Goal: Transaction & Acquisition: Book appointment/travel/reservation

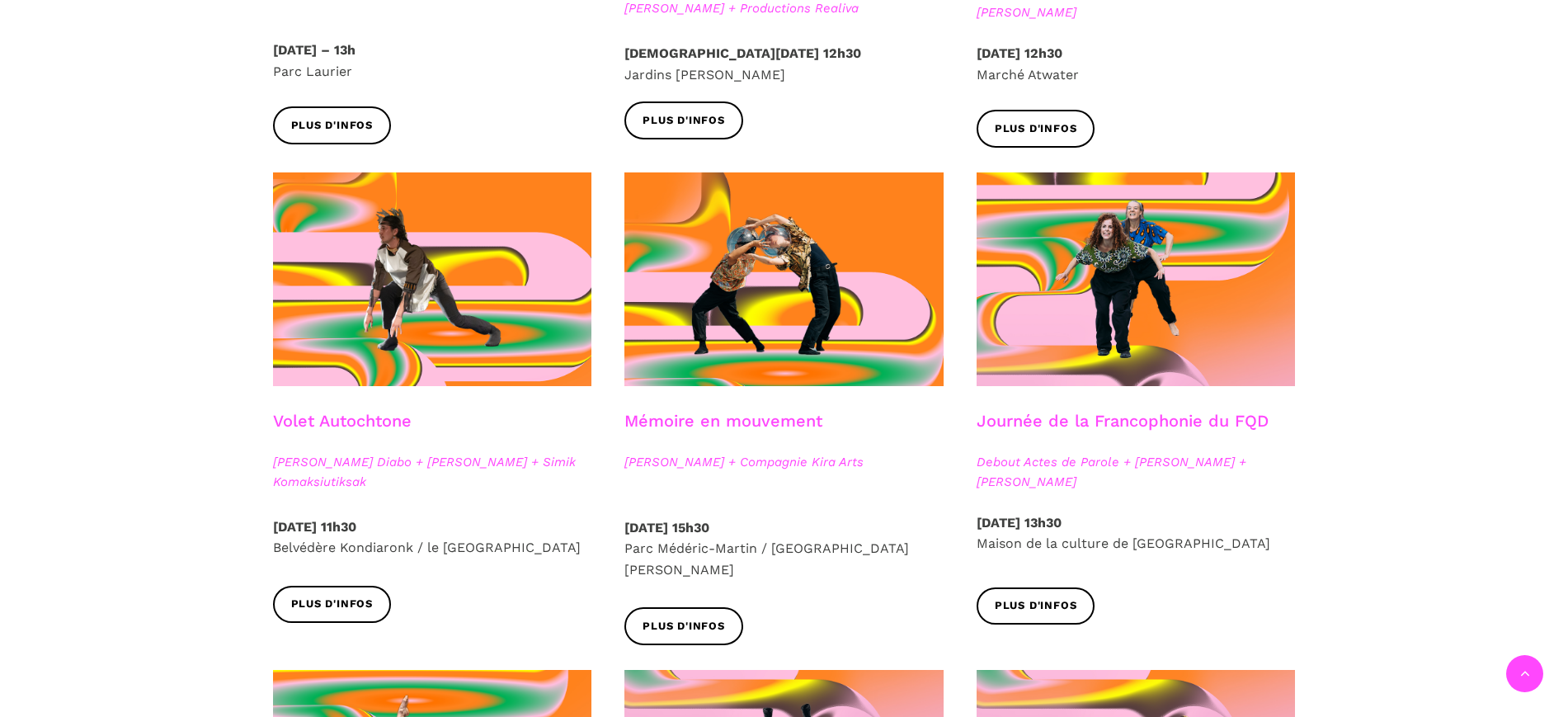
scroll to position [825, 0]
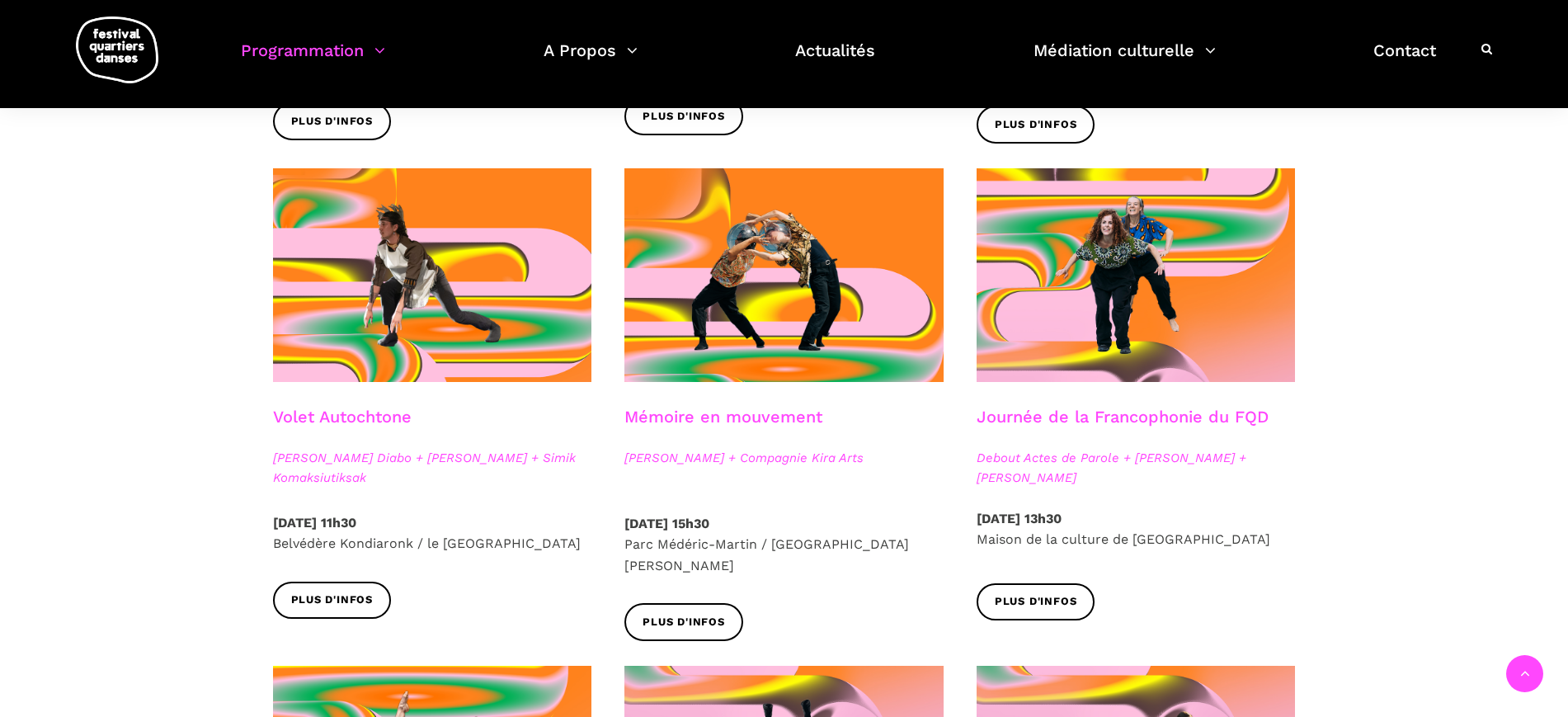
click at [376, 416] on link "Volet Autochtone" at bounding box center [342, 417] width 138 height 20
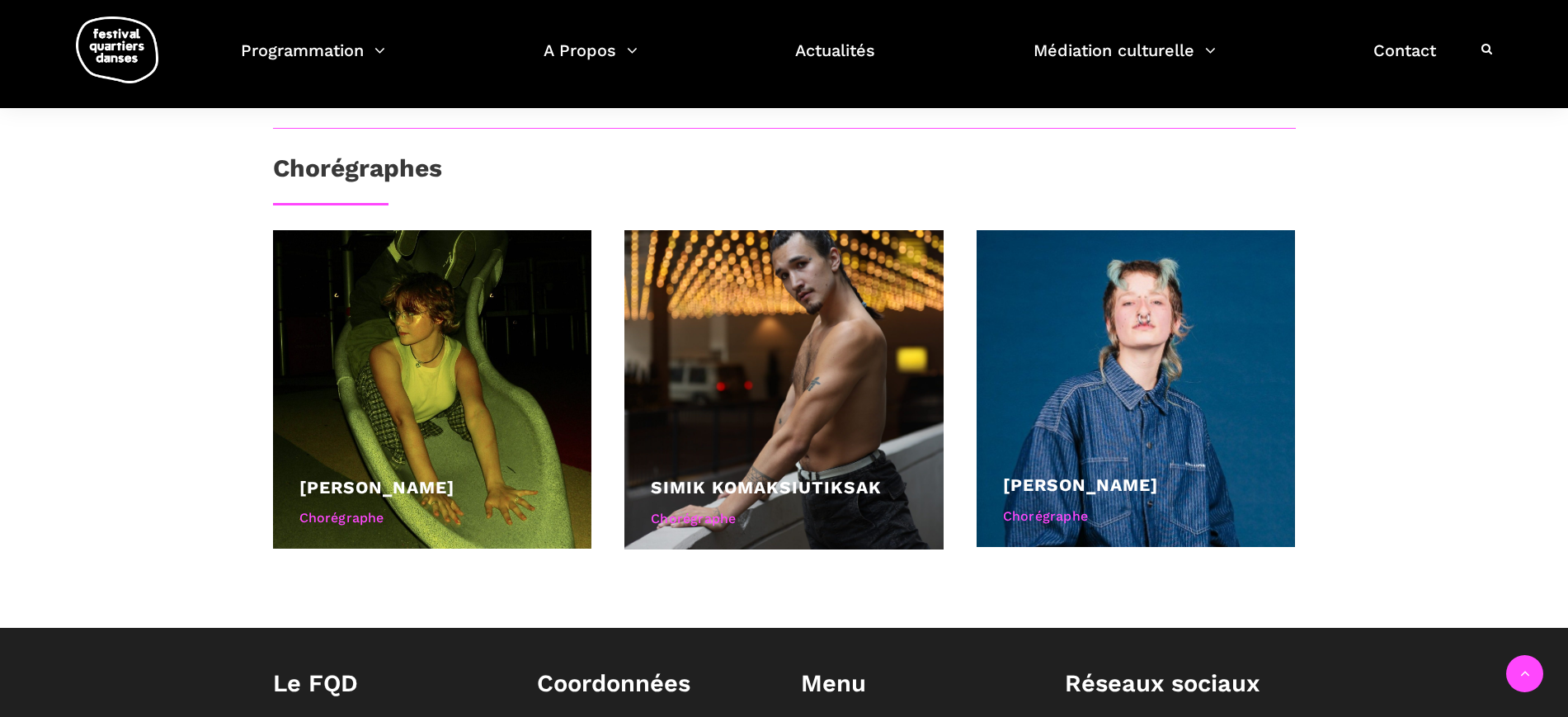
scroll to position [825, 0]
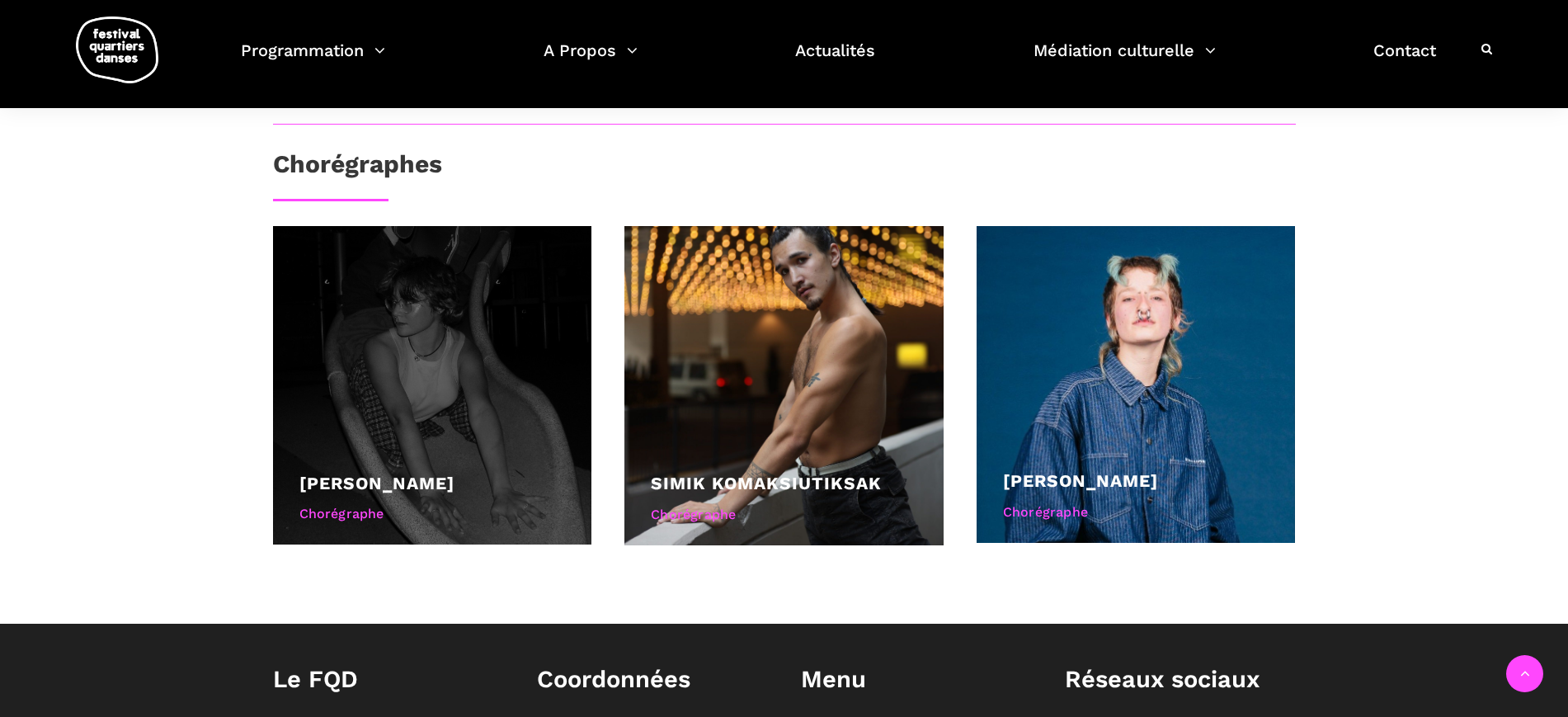
click at [351, 482] on link "Ryleigh Mayo" at bounding box center [377, 483] width 155 height 21
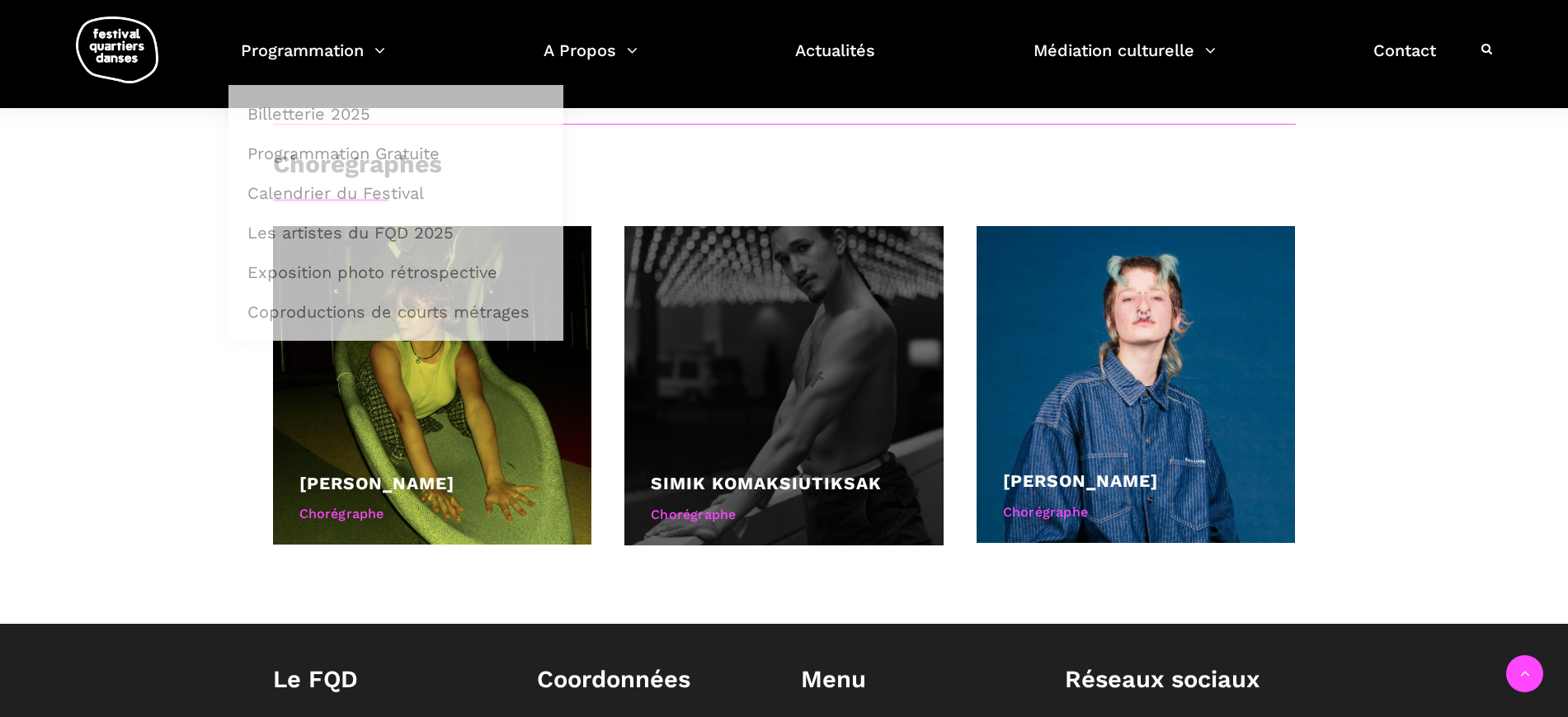
click at [764, 327] on div at bounding box center [783, 386] width 319 height 319
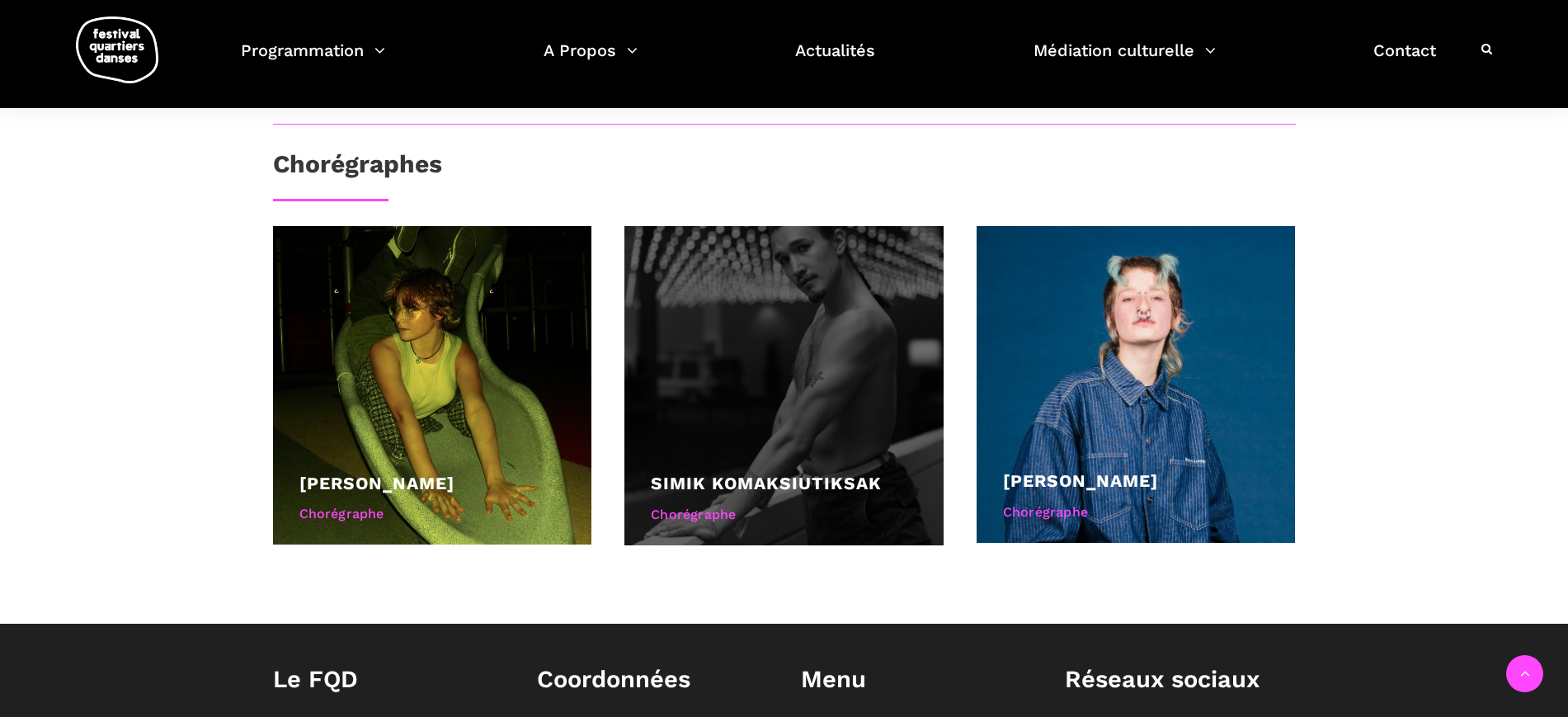
click at [802, 296] on div at bounding box center [783, 386] width 319 height 319
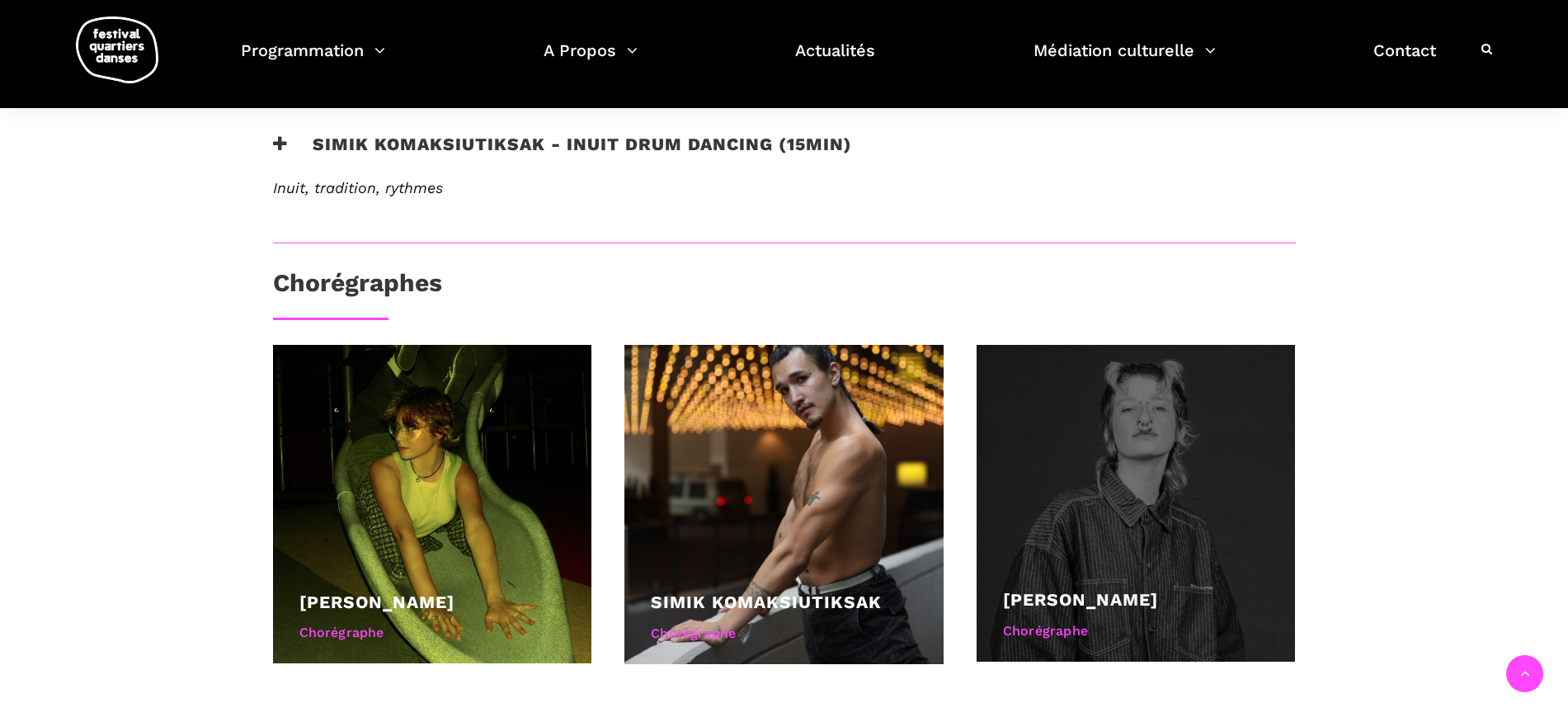
scroll to position [722, 0]
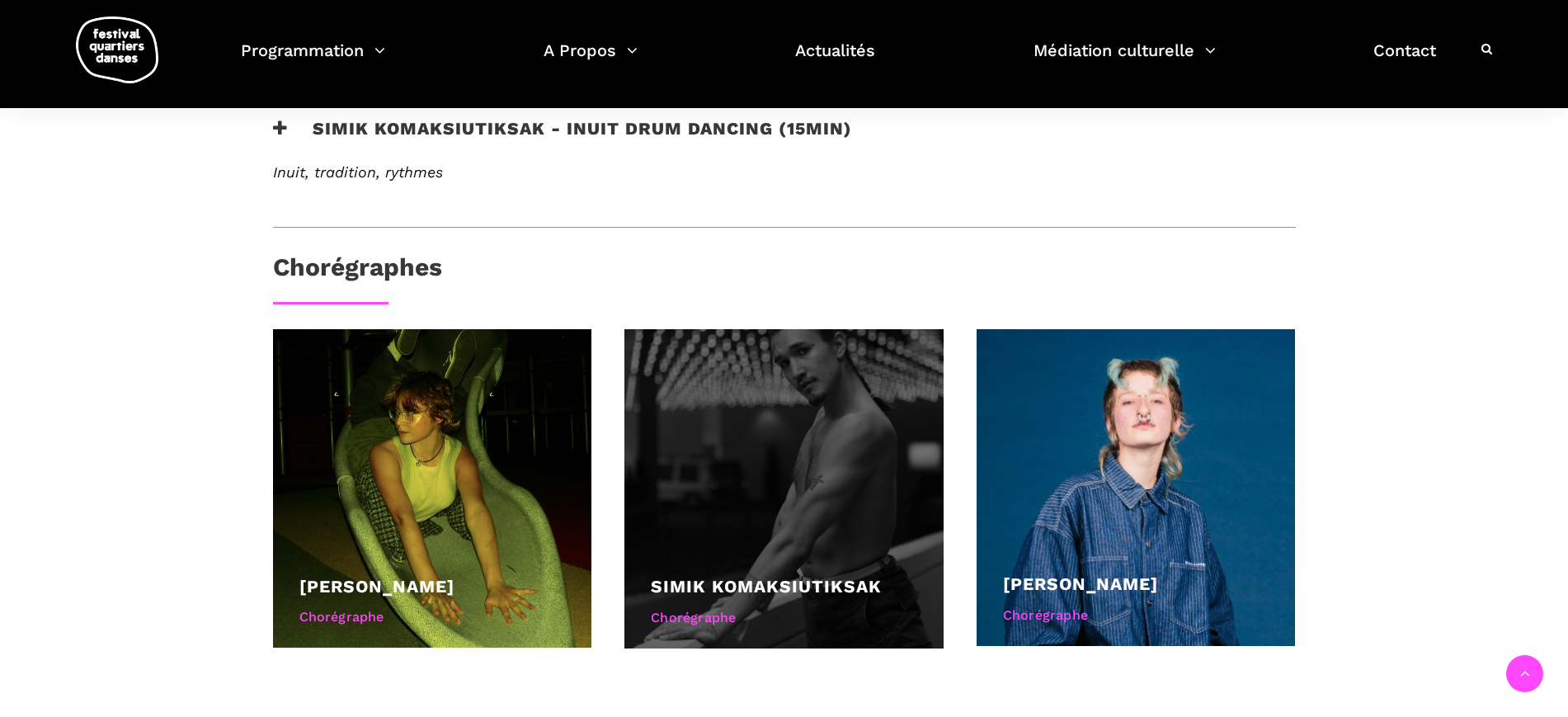
click at [836, 466] on div at bounding box center [783, 488] width 319 height 319
click at [779, 445] on div at bounding box center [783, 488] width 319 height 319
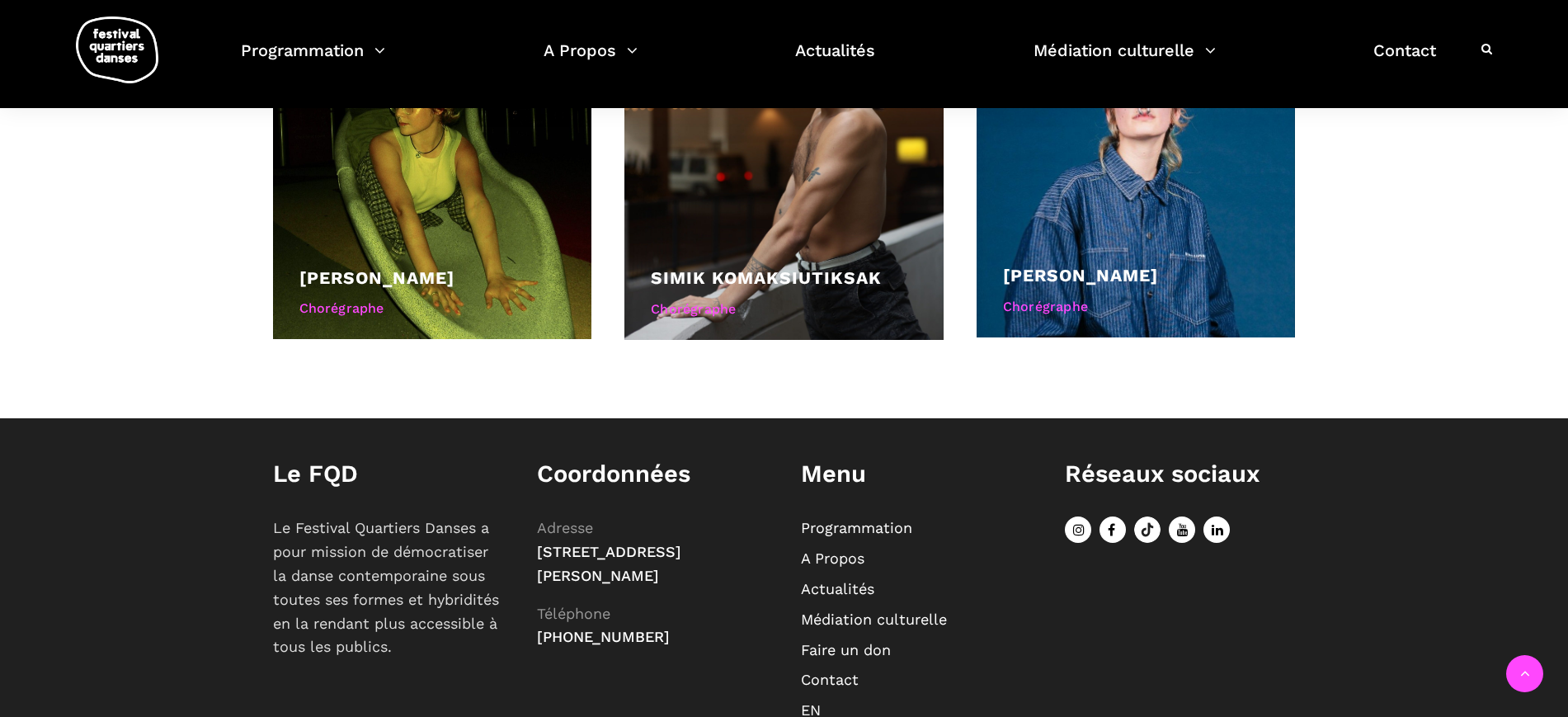
scroll to position [1032, 0]
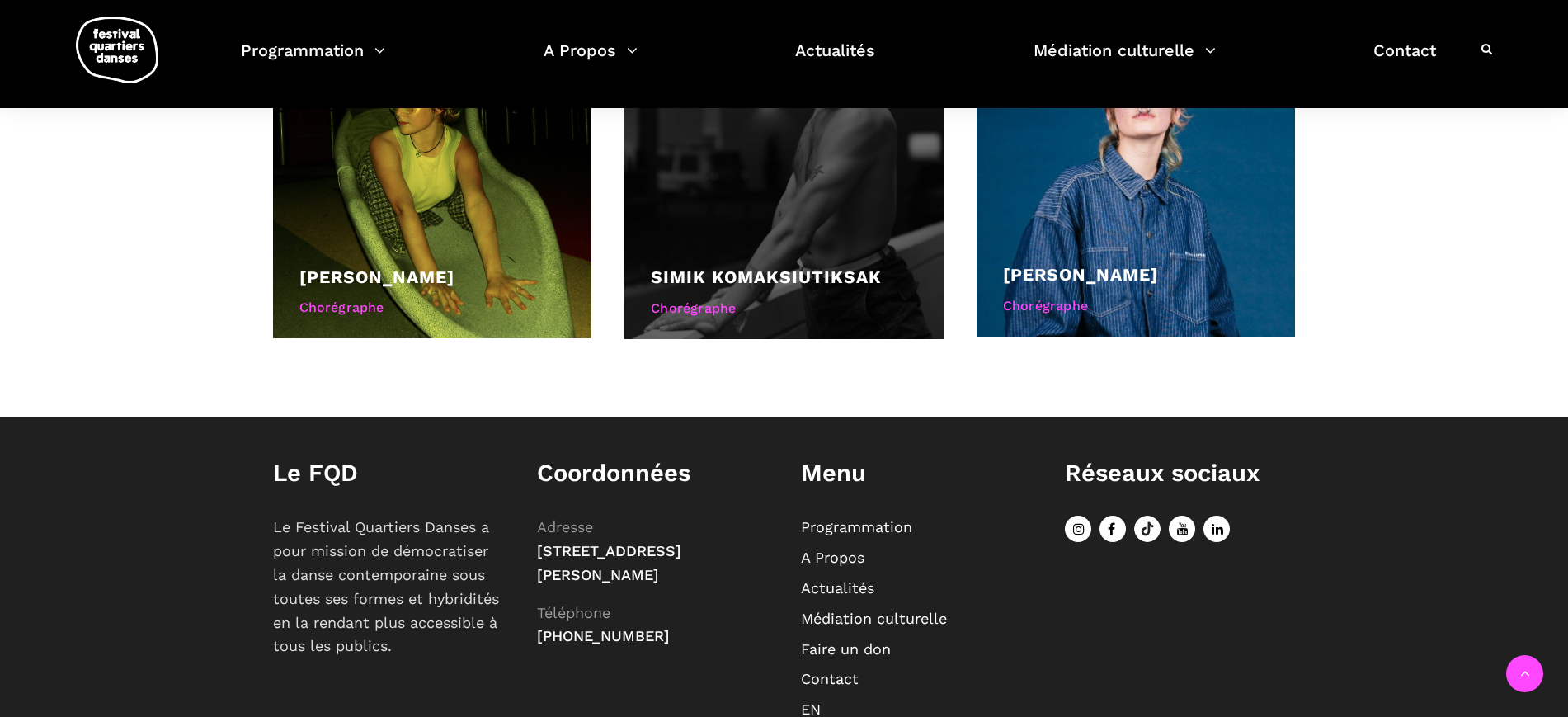
click at [692, 315] on div "Chorégraphe" at bounding box center [784, 309] width 266 height 22
click at [694, 307] on div "Chorégraphe" at bounding box center [784, 309] width 266 height 22
click at [788, 284] on link "Simik Komaksiutiksak" at bounding box center [766, 276] width 231 height 21
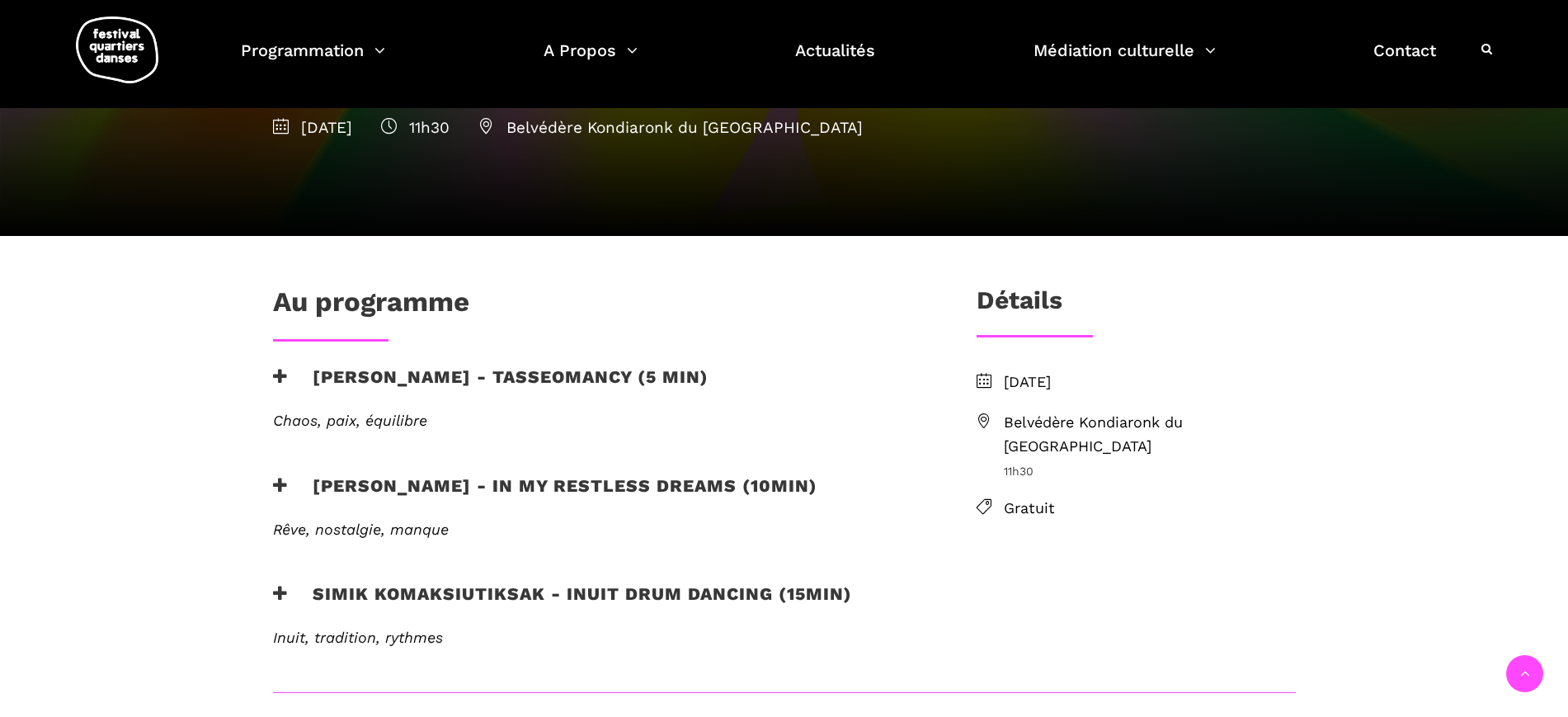
scroll to position [0, 0]
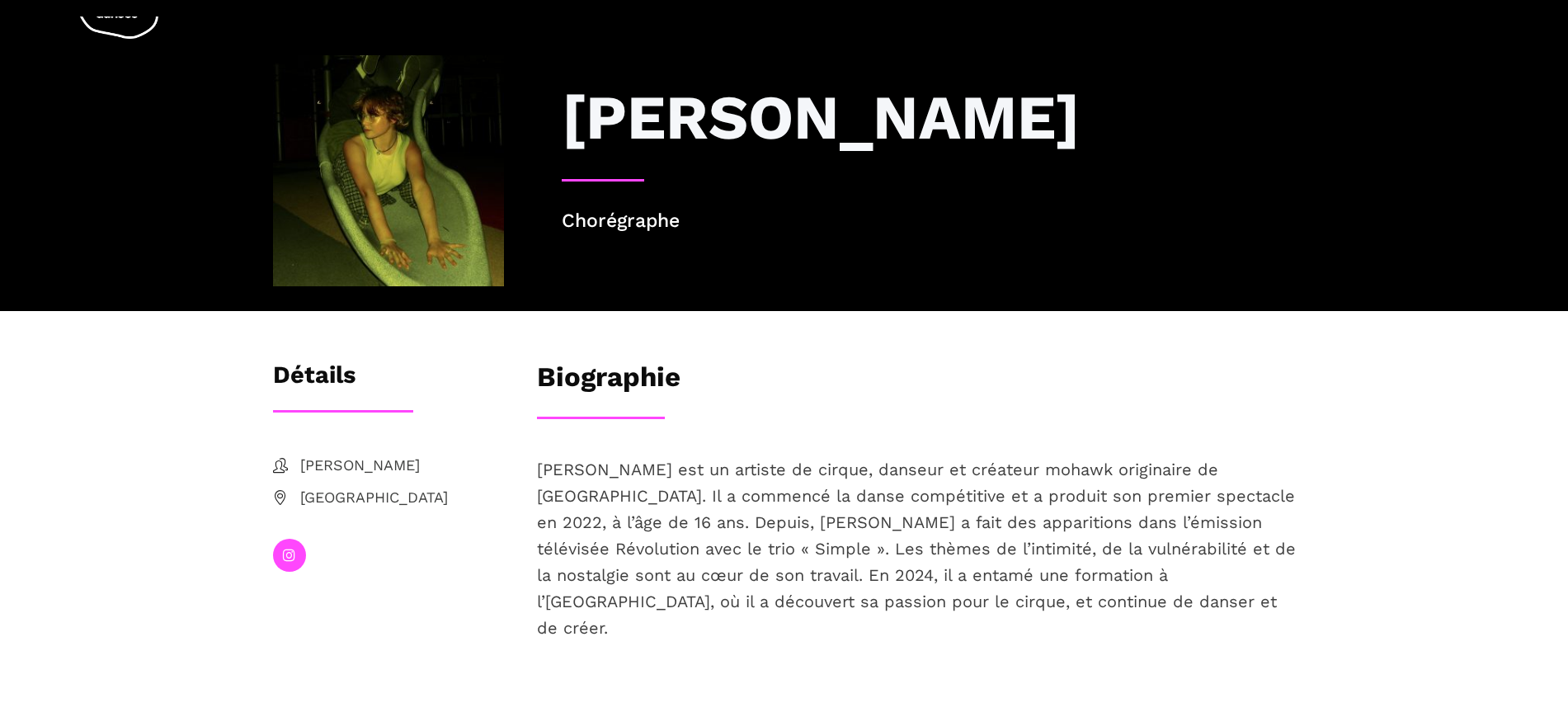
scroll to position [57, 0]
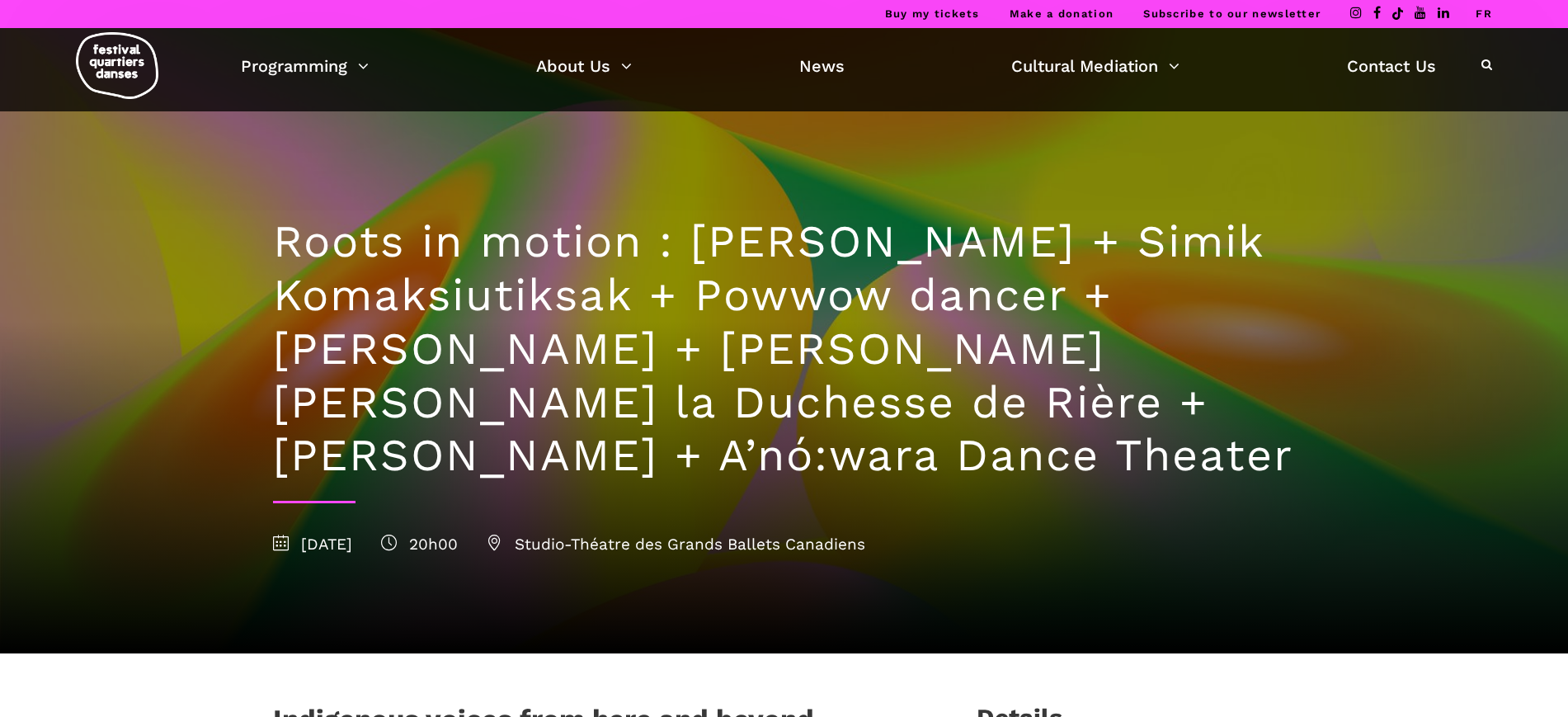
click at [1482, 17] on link "FR" at bounding box center [1484, 13] width 17 height 12
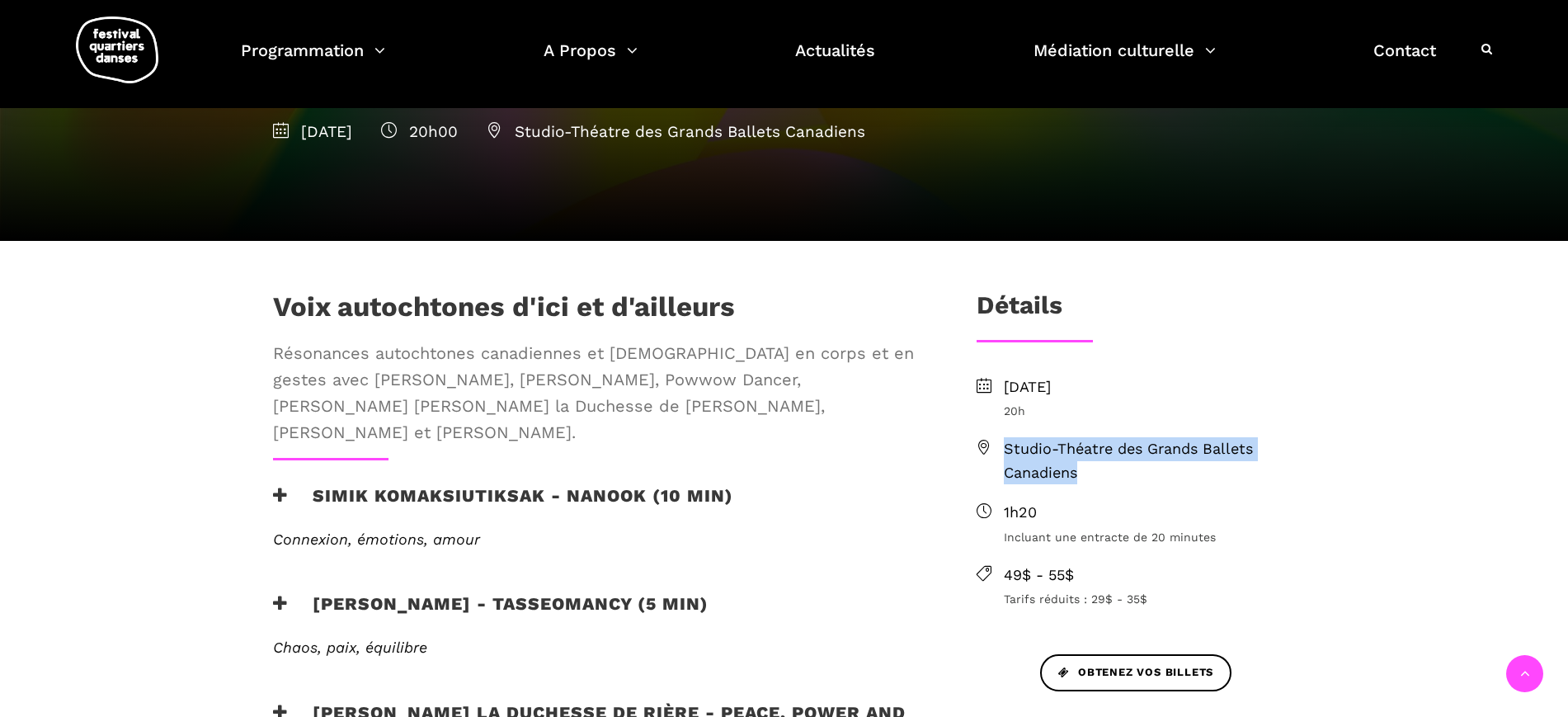
drag, startPoint x: 1110, startPoint y: 469, endPoint x: 999, endPoint y: 453, distance: 112.1
click at [999, 453] on li "Studio-Théatre des Grands Ballets Canadiens" at bounding box center [1135, 461] width 319 height 47
copy span "Studio-Théatre des Grands Ballets Canadiens"
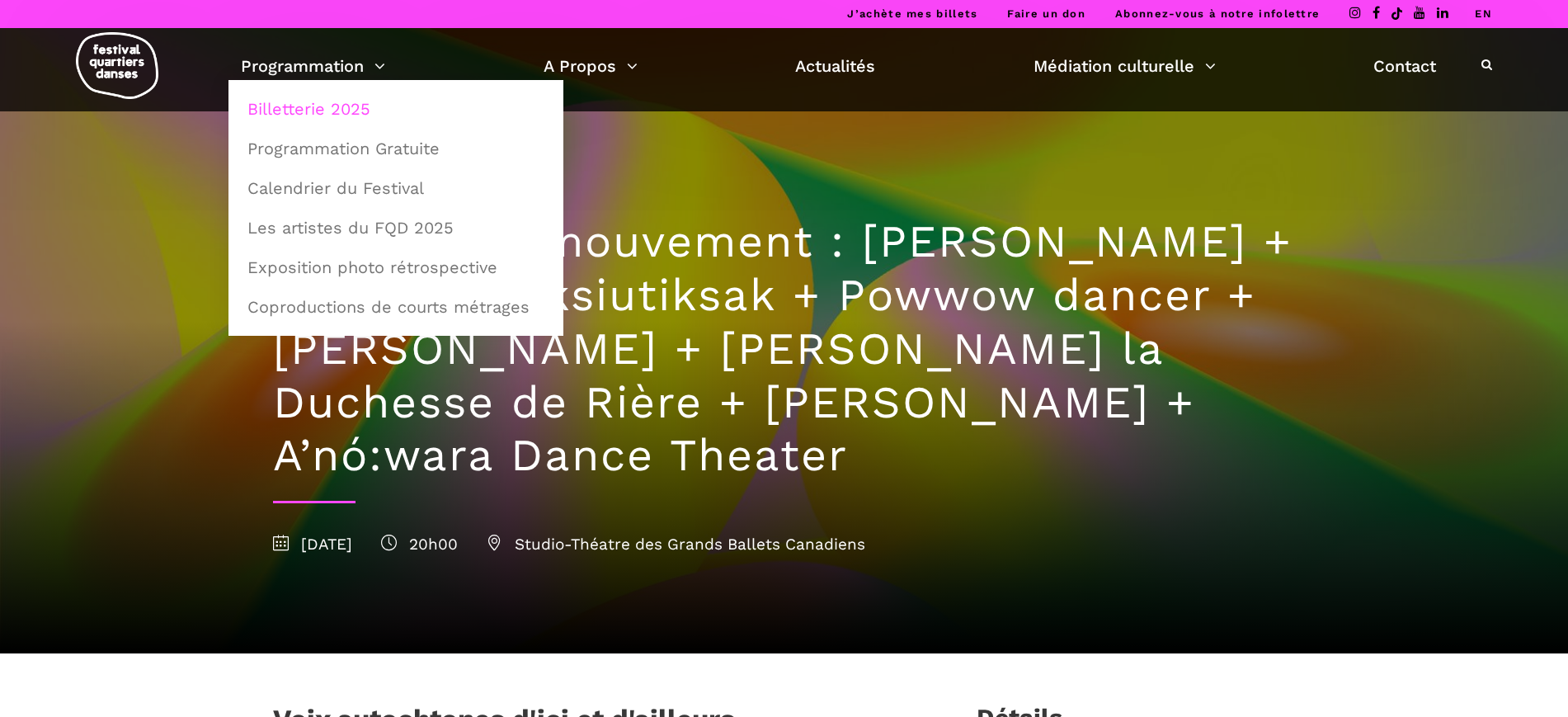
click at [318, 102] on link "Billetterie 2025" at bounding box center [395, 109] width 317 height 38
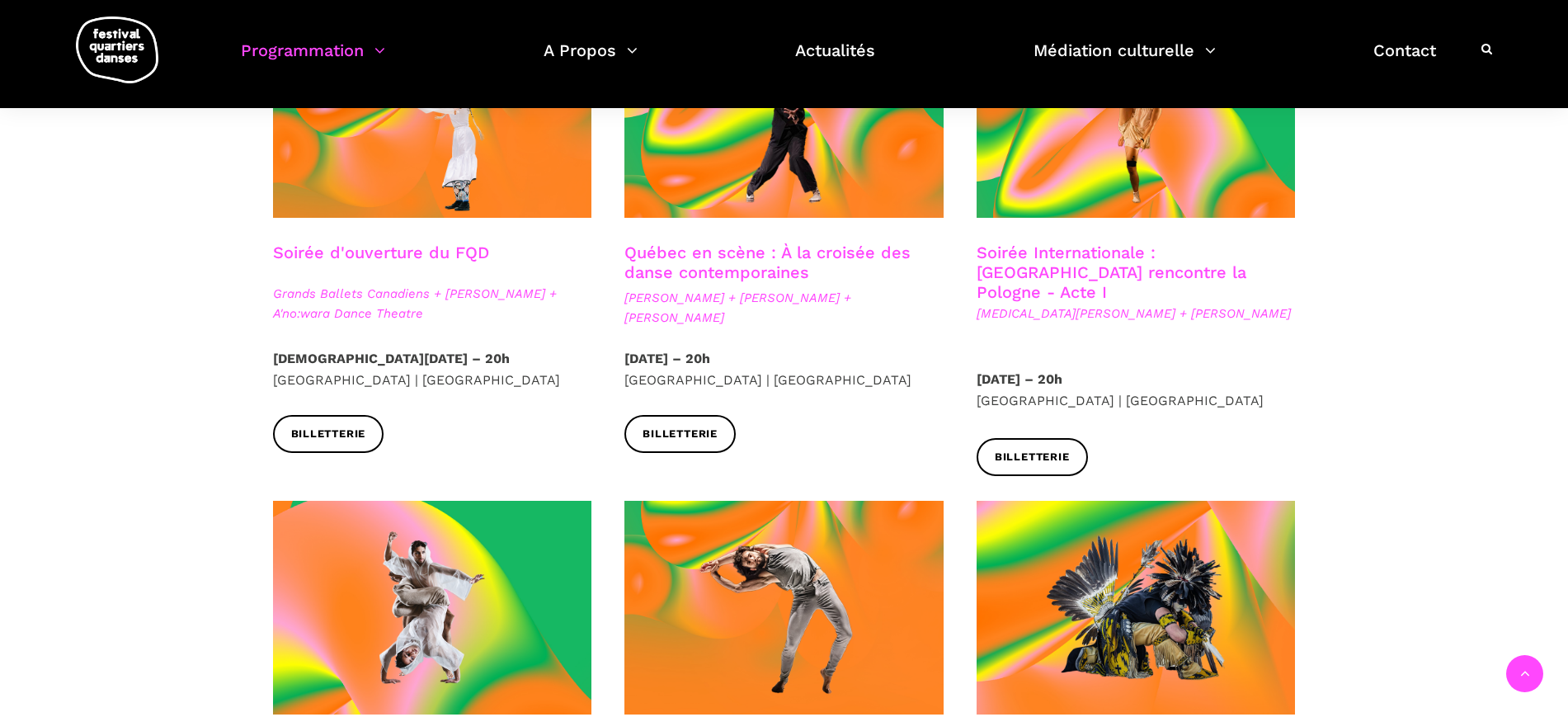
click at [767, 270] on link "Québec en scène : À la croisée des danse contemporaines" at bounding box center [767, 262] width 286 height 40
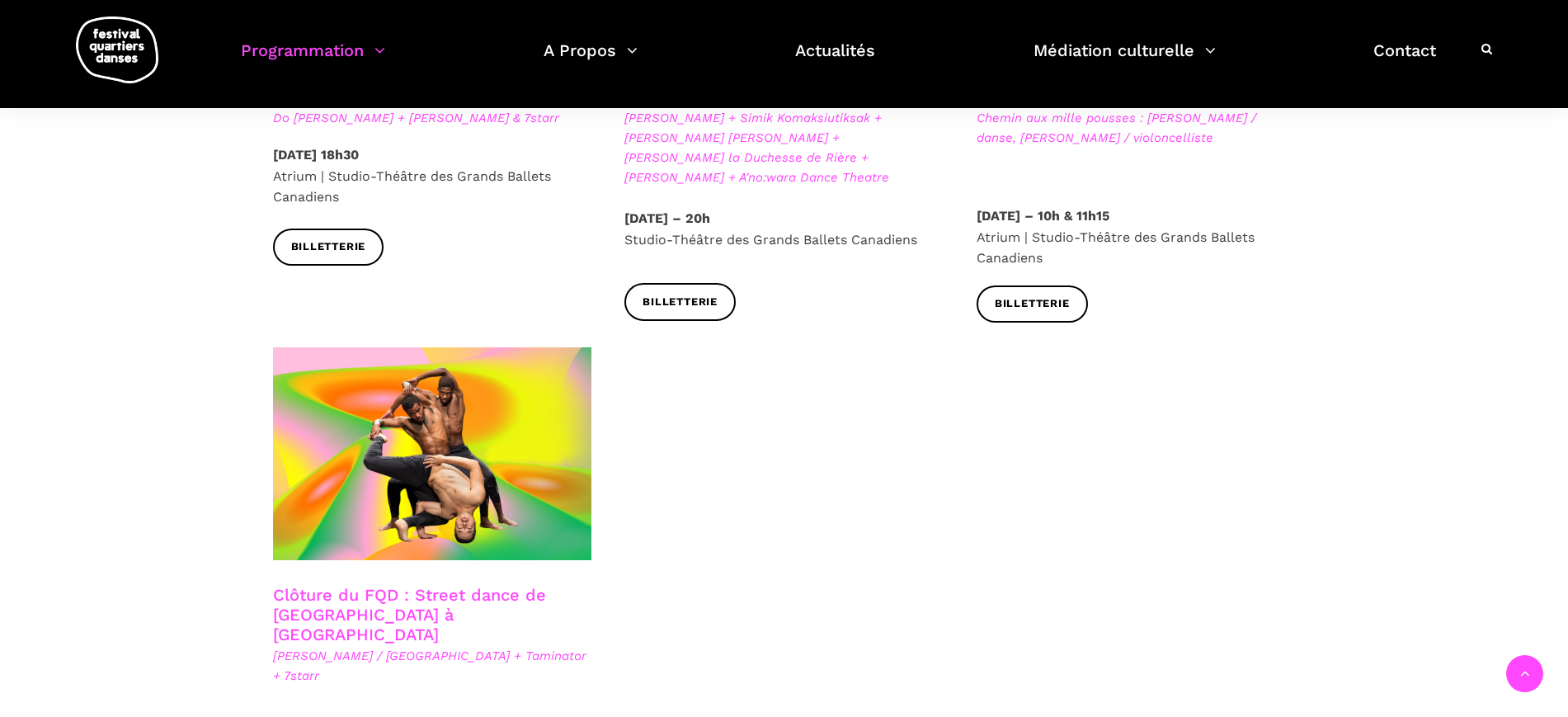
scroll to position [2785, 0]
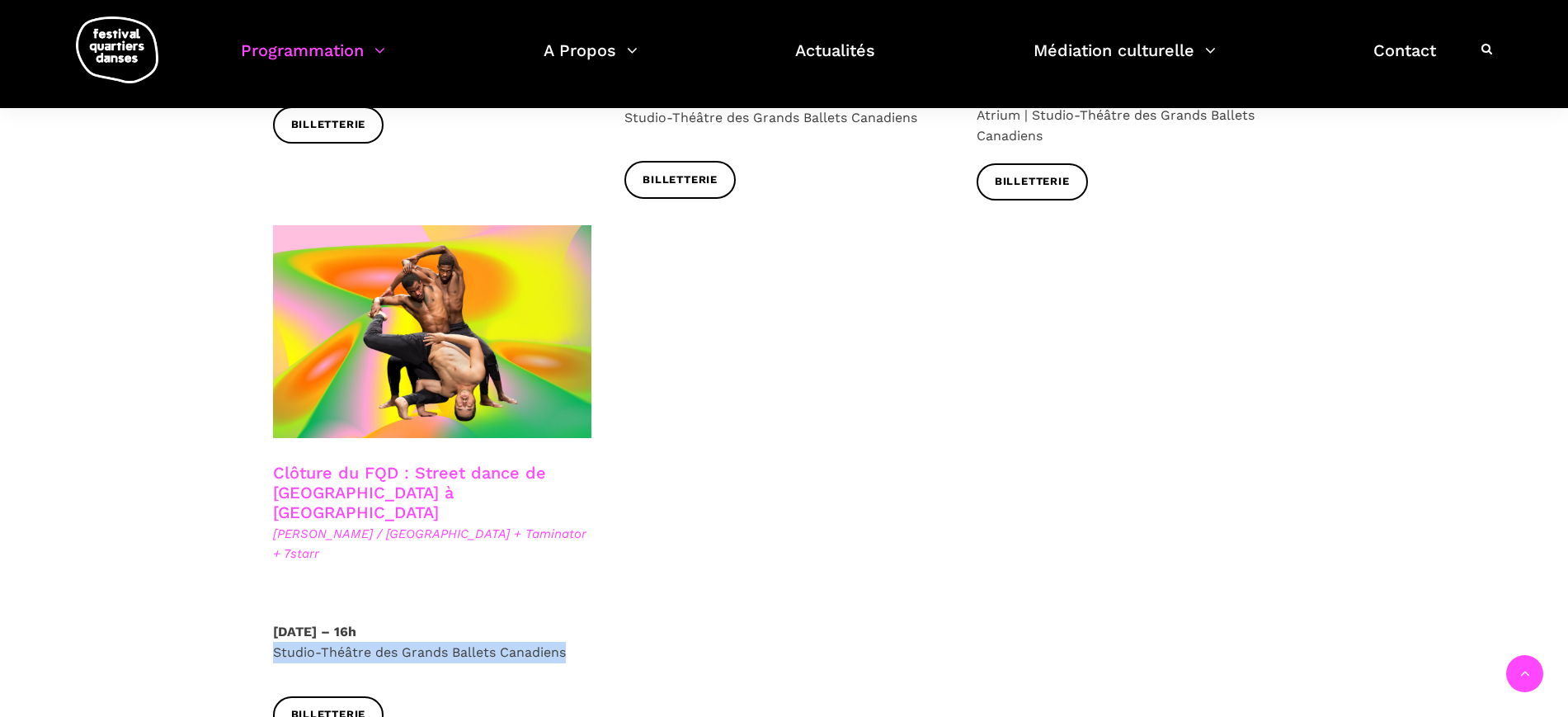
drag, startPoint x: 484, startPoint y: 557, endPoint x: 182, endPoint y: 550, distance: 302.1
copy p "Studio-Théâtre des Grands Ballets Canadiens"
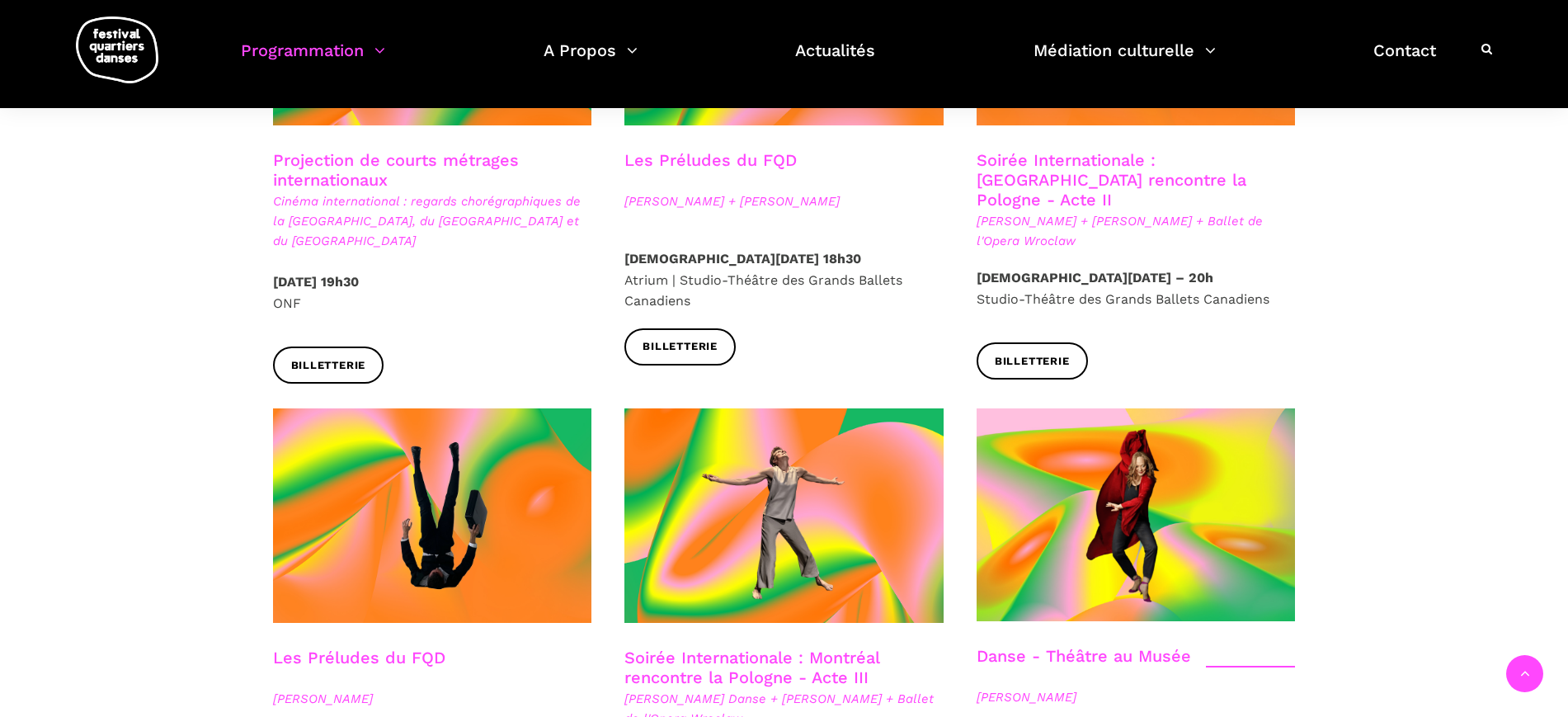
scroll to position [1754, 0]
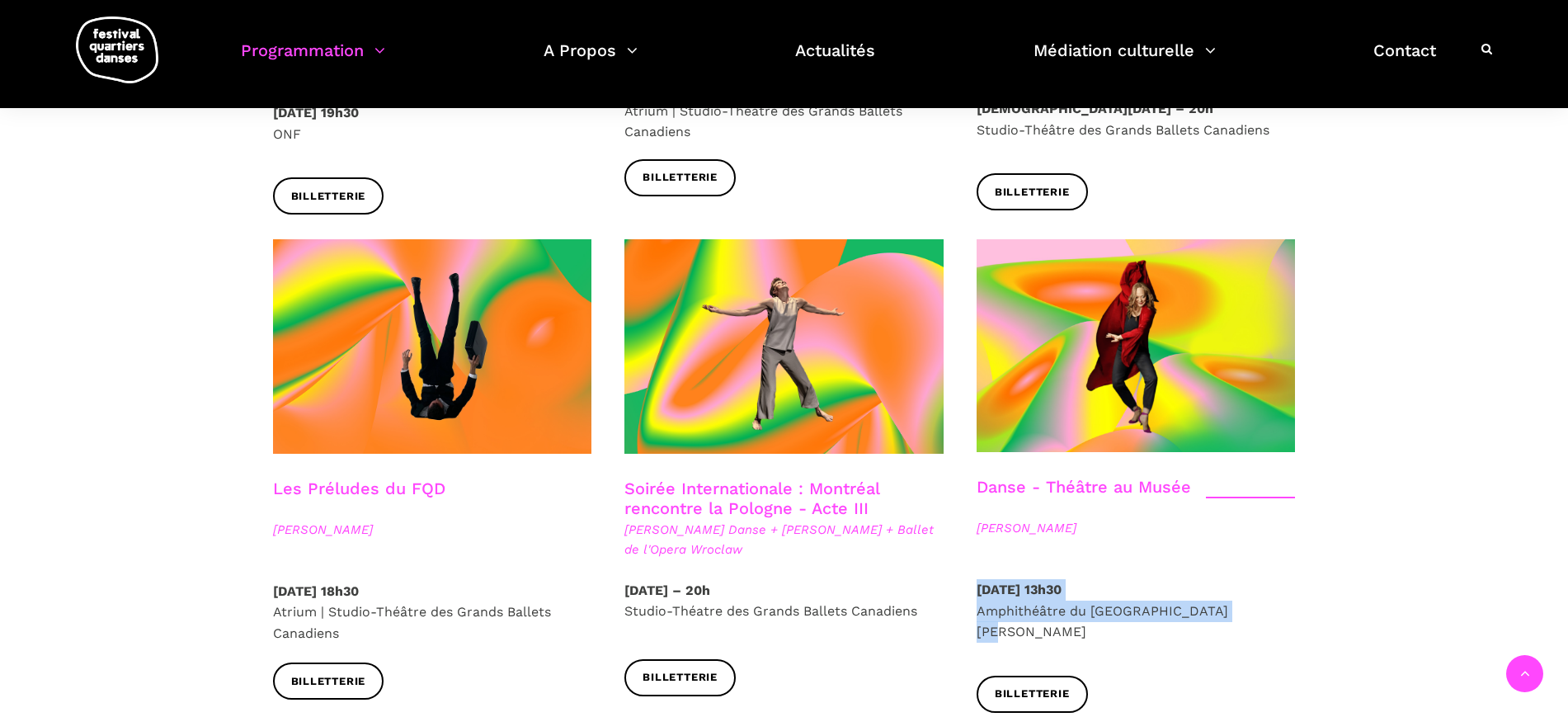
drag, startPoint x: 1259, startPoint y: 572, endPoint x: 971, endPoint y: 550, distance: 288.8
click at [971, 580] on div "Samedi 13 Septembre 2025 – 13h30 Amphithéâtre du Musée McCord Stewart" at bounding box center [1135, 628] width 352 height 97
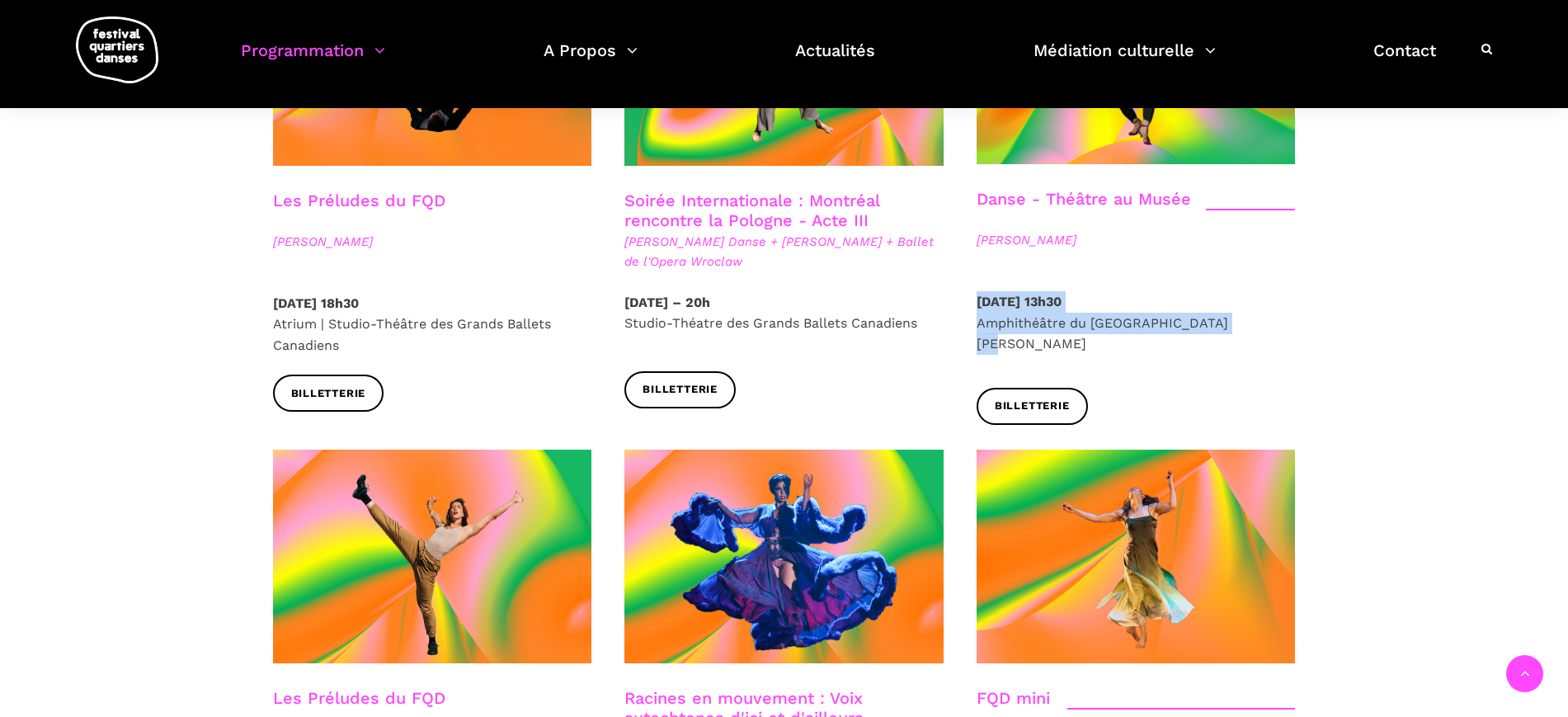
scroll to position [1959, 0]
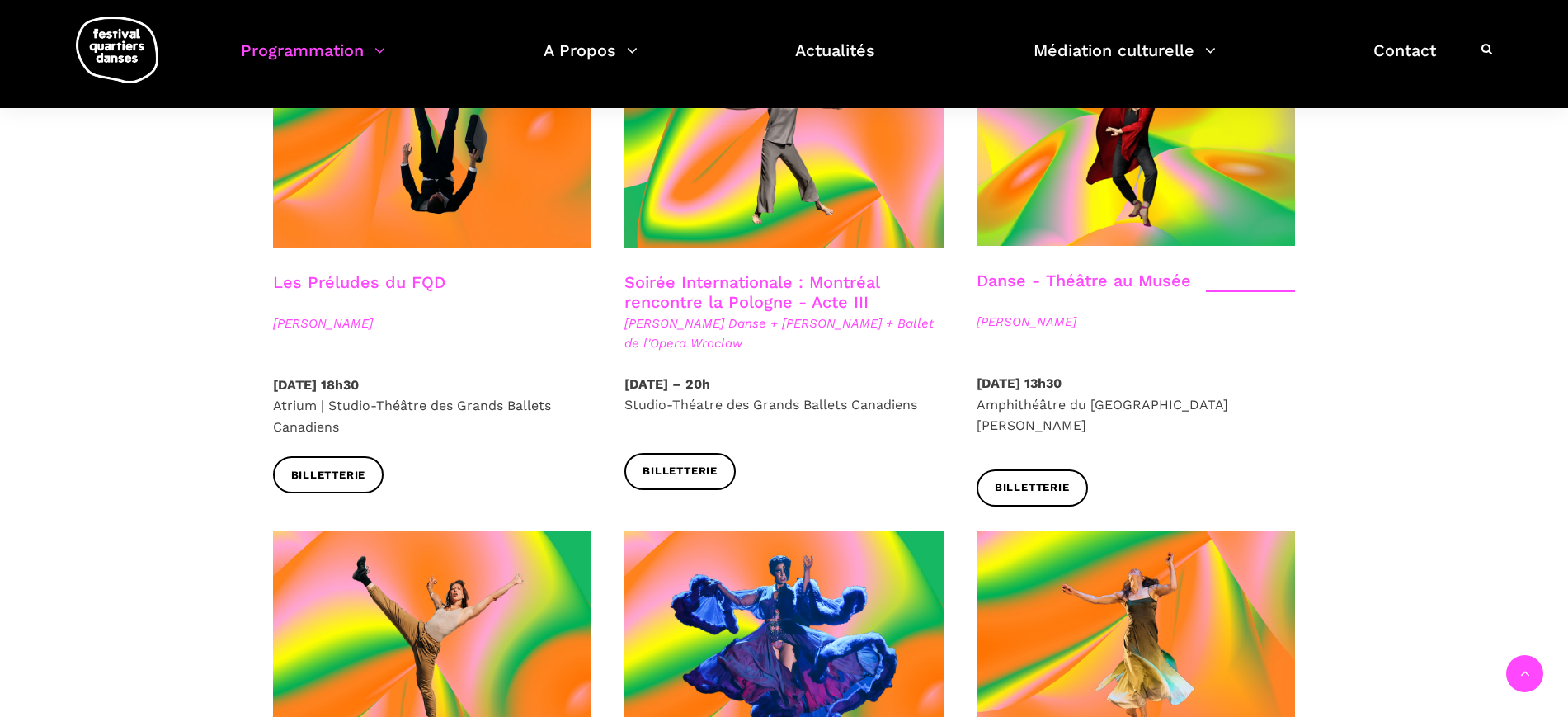
click at [1094, 321] on div "Danse - Théâtre au Musée Denise Clarke" at bounding box center [1135, 321] width 352 height 102
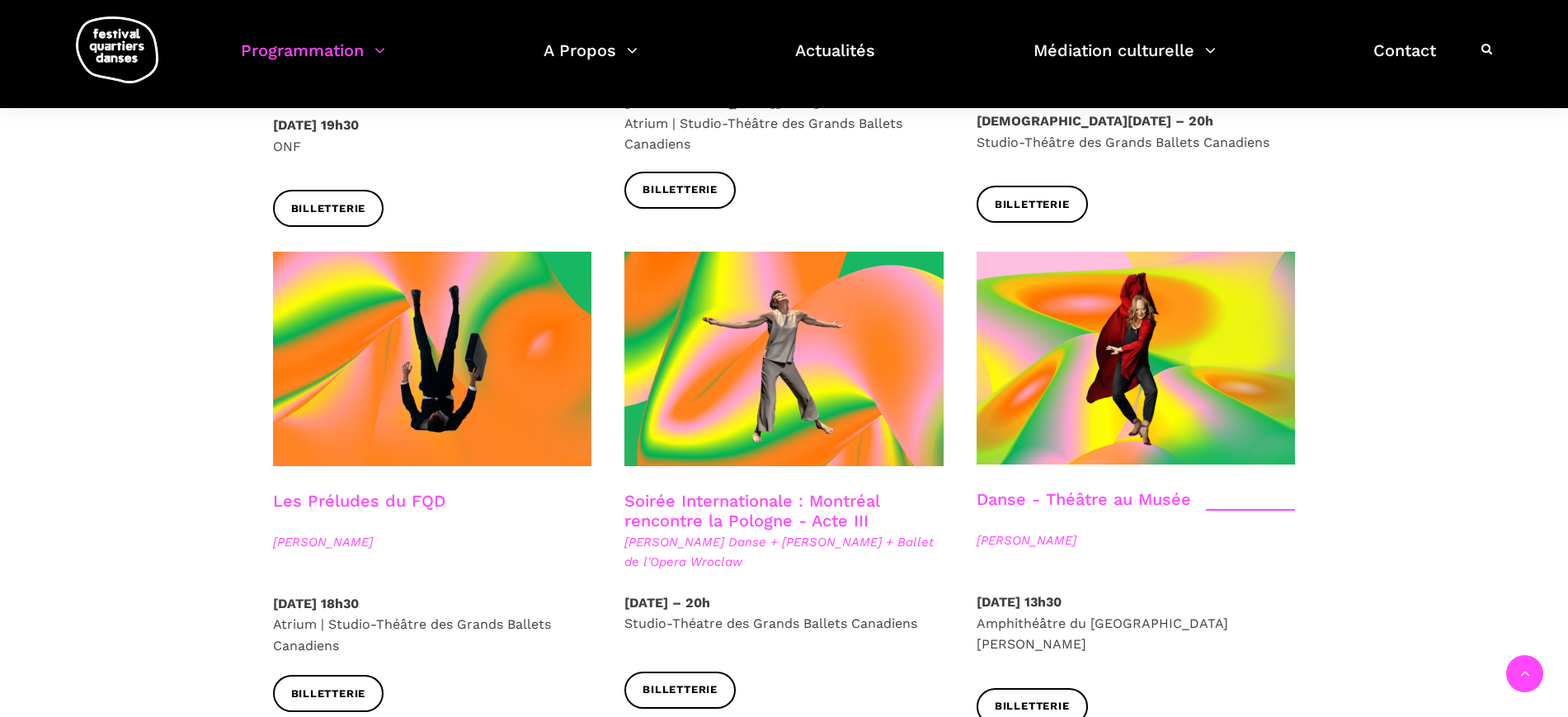
scroll to position [1754, 0]
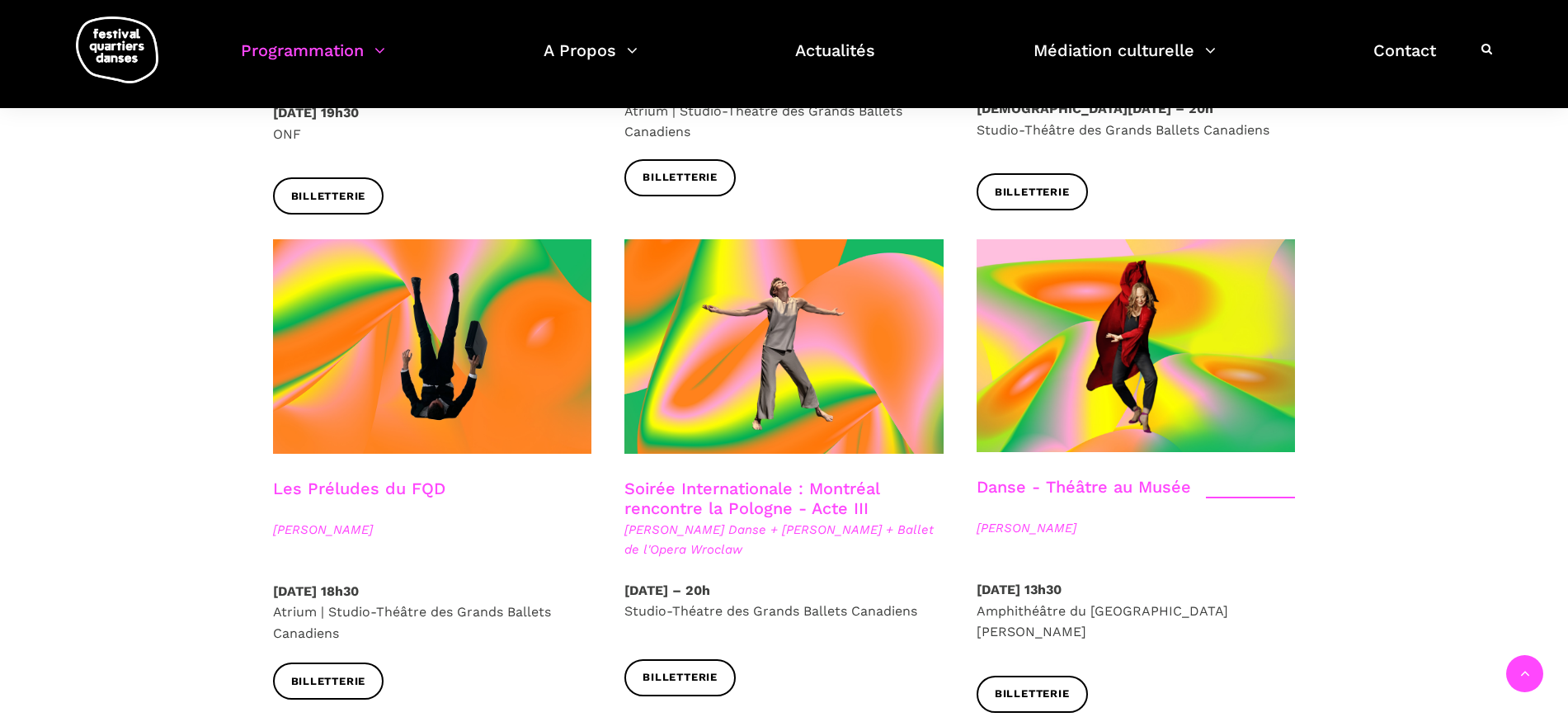
click at [832, 479] on link "Soirée Internationale : Montréal rencontre la Pologne - Acte III" at bounding box center [752, 499] width 255 height 40
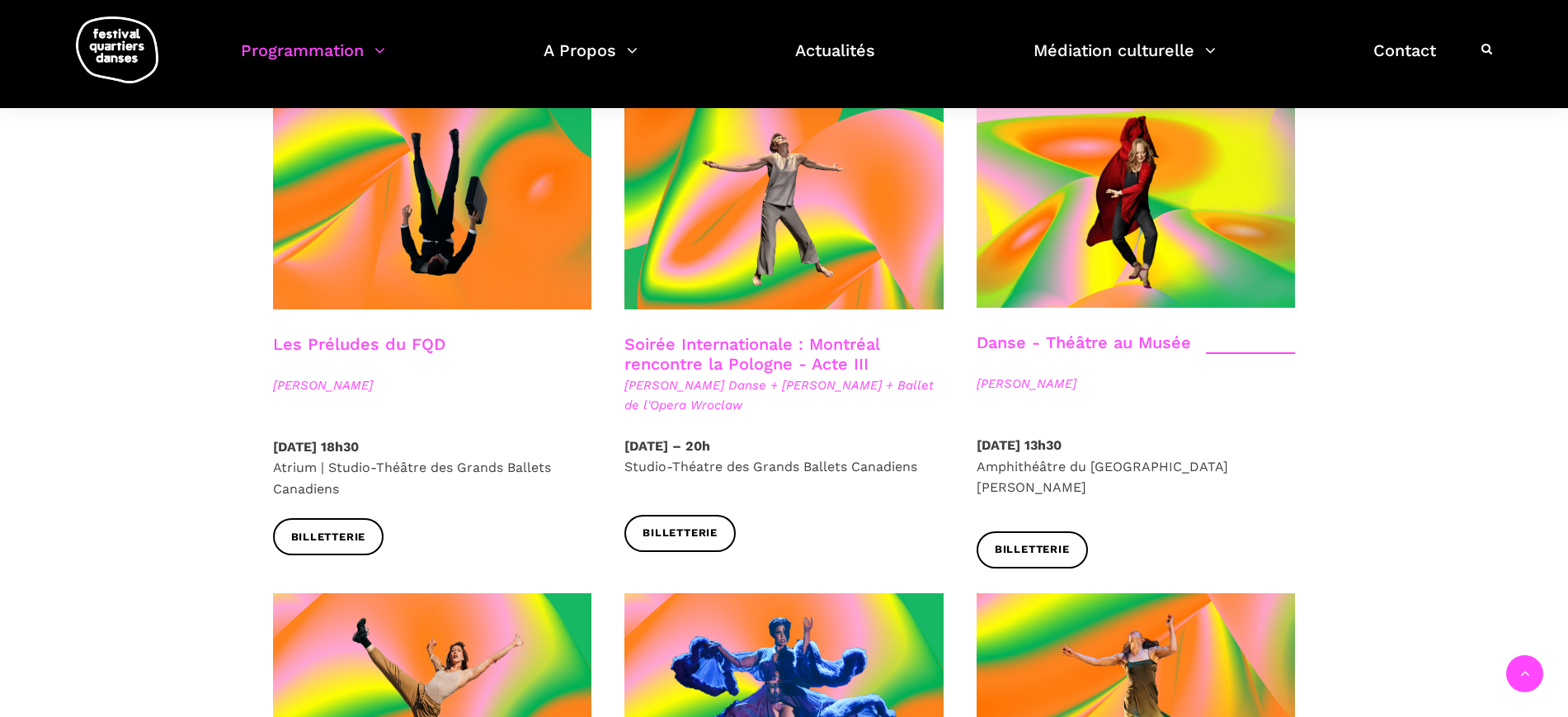
scroll to position [1959, 0]
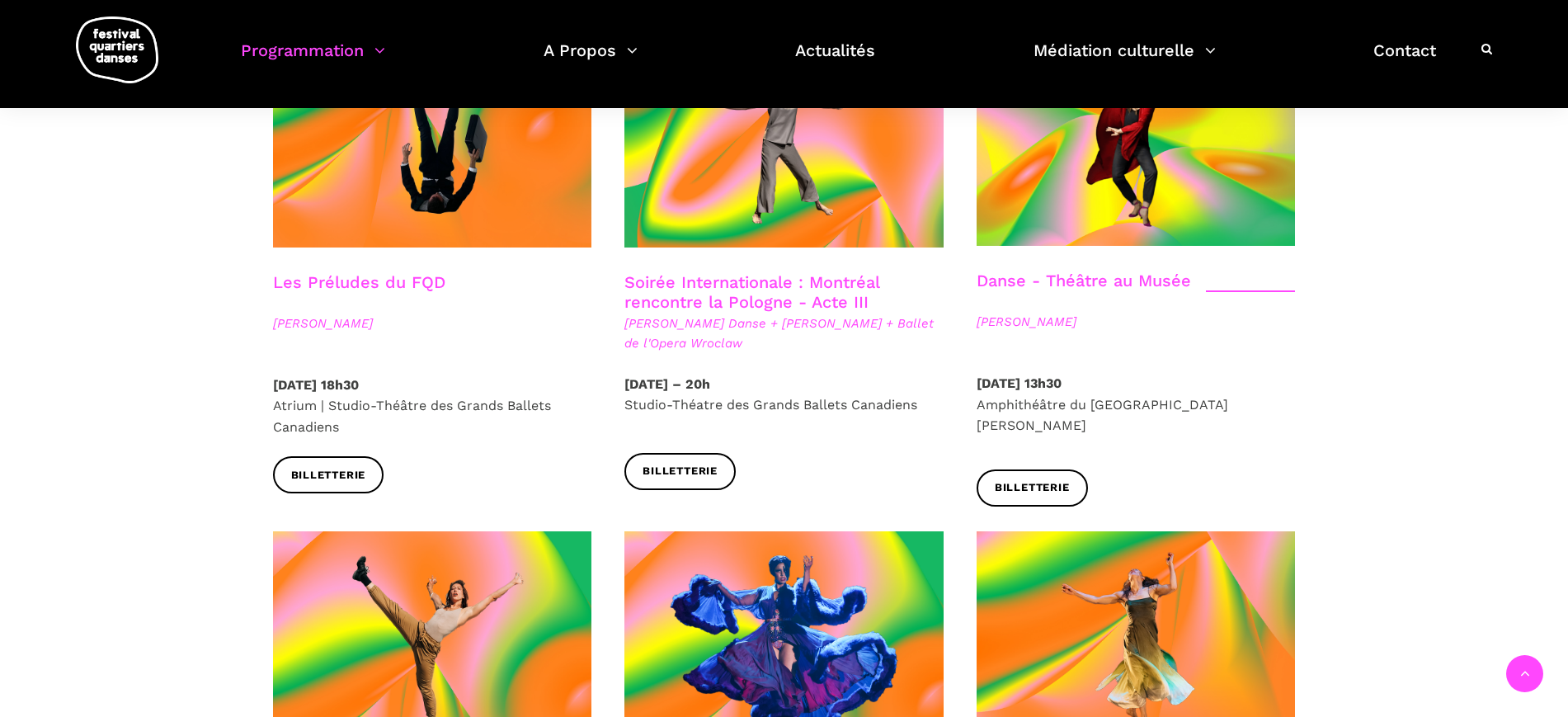
drag, startPoint x: 762, startPoint y: 301, endPoint x: 747, endPoint y: 299, distance: 15.1
click at [747, 314] on span "Hélène Simoneau Danse + Jane Mappin + Ballet de l'Opera Wroclaw" at bounding box center [783, 334] width 319 height 40
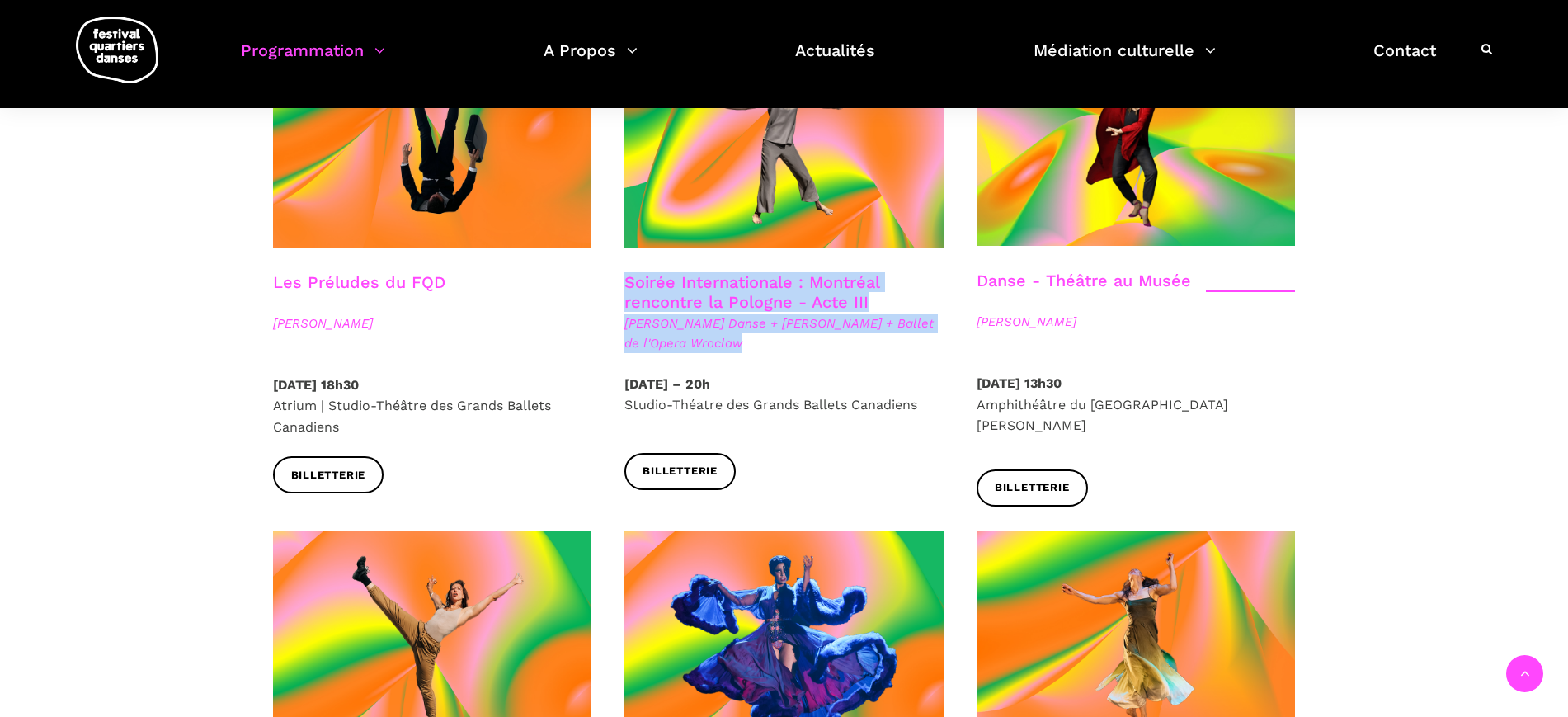
drag, startPoint x: 749, startPoint y: 301, endPoint x: 611, endPoint y: 256, distance: 145.2
click at [611, 272] on div "Soirée Internationale : Montréal rencontre la Pologne - Acte III Hélène Simonea…" at bounding box center [783, 323] width 352 height 102
copy div "Soirée Internationale : Montréal rencontre la Pologne - Acte III Hélène Simonea…"
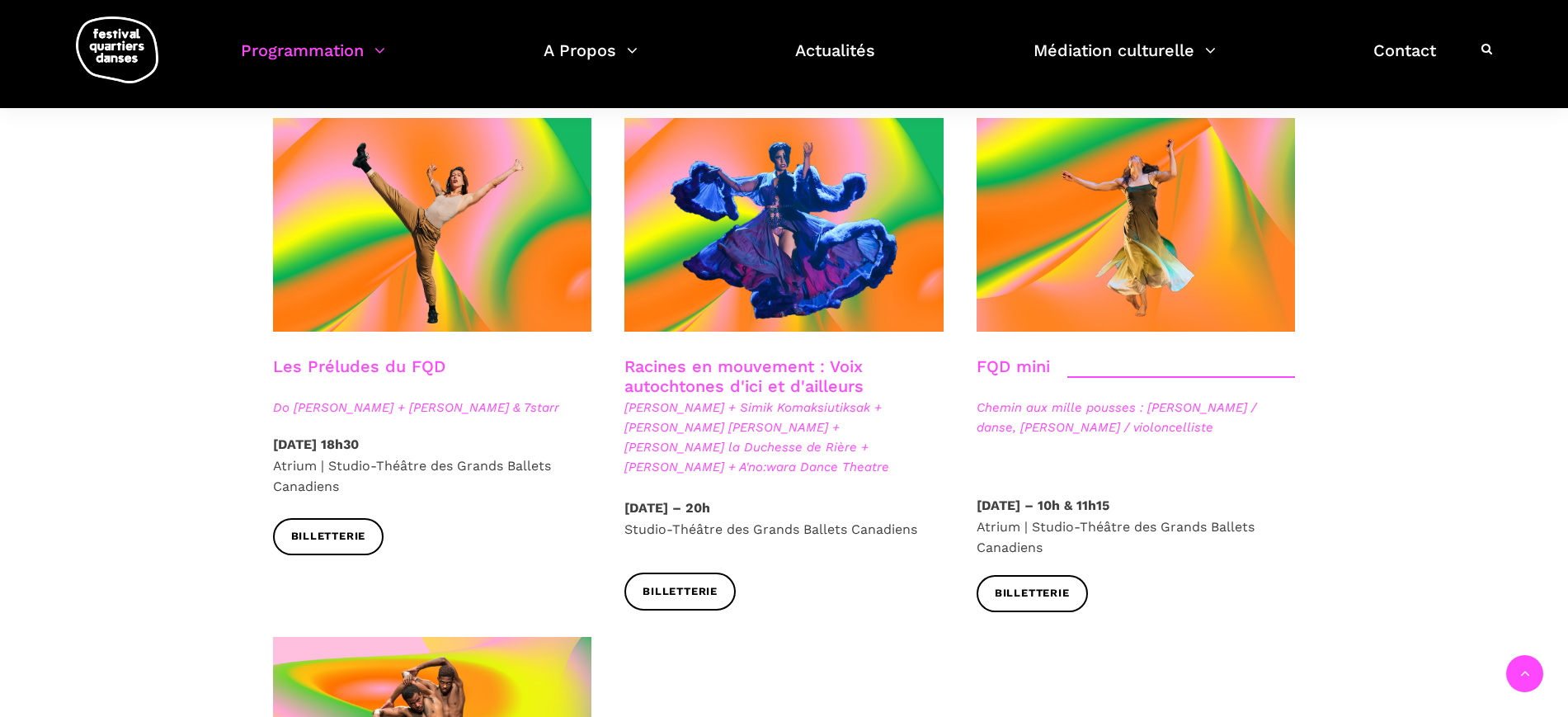
scroll to position [2373, 0]
click at [1068, 357] on div "FQD mini" at bounding box center [1135, 378] width 319 height 42
click at [1045, 357] on h3 "FQD mini" at bounding box center [1013, 378] width 73 height 42
click at [1038, 357] on link "FQD mini" at bounding box center [1013, 367] width 73 height 20
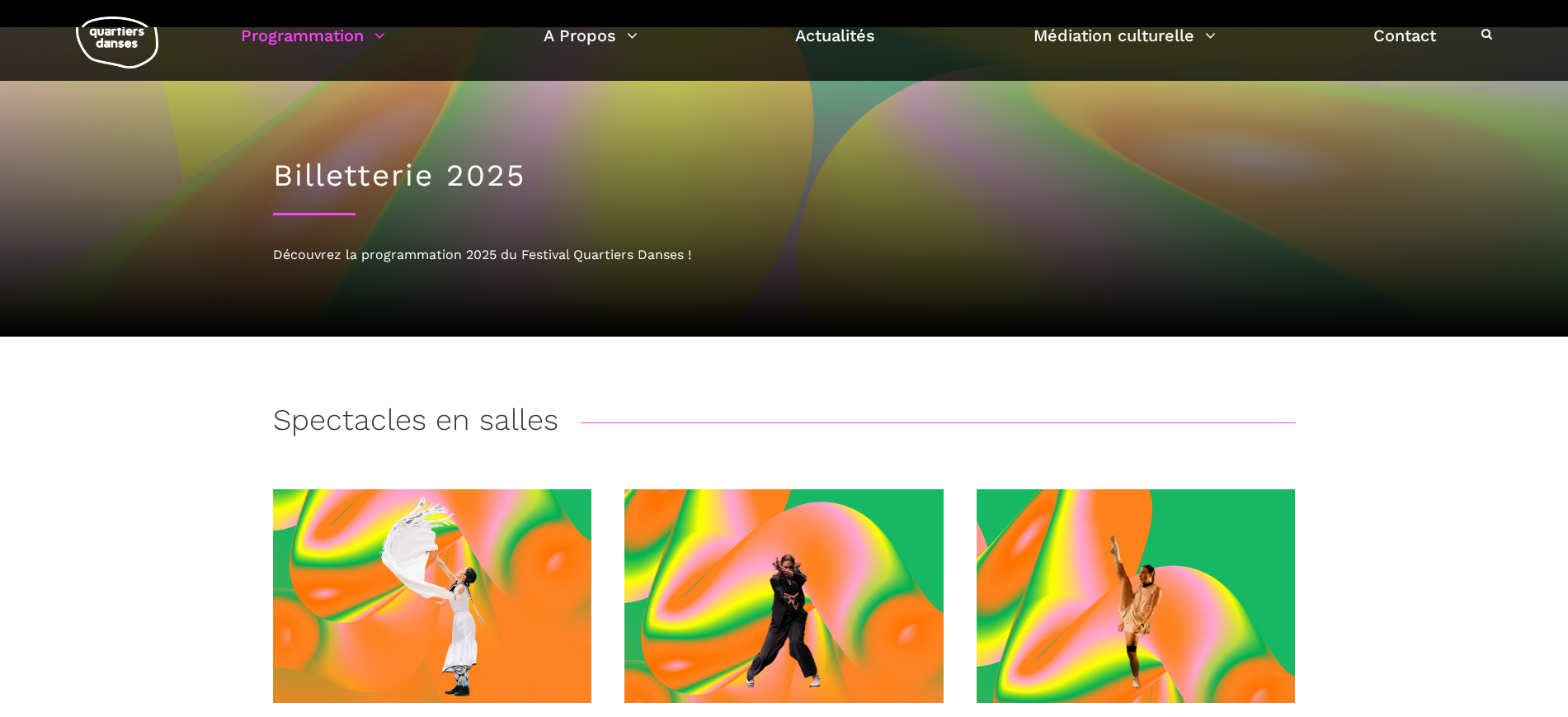
scroll to position [0, 0]
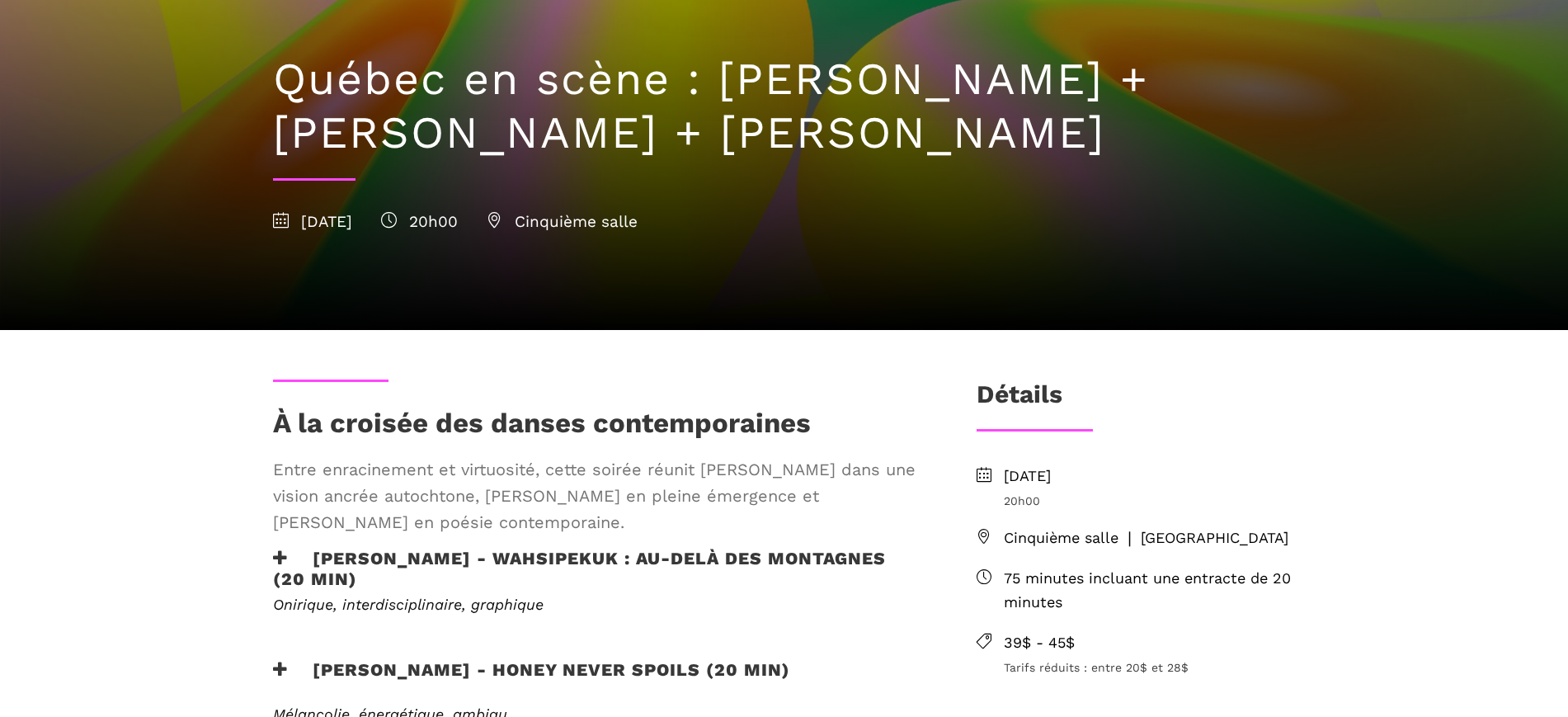
scroll to position [207, 0]
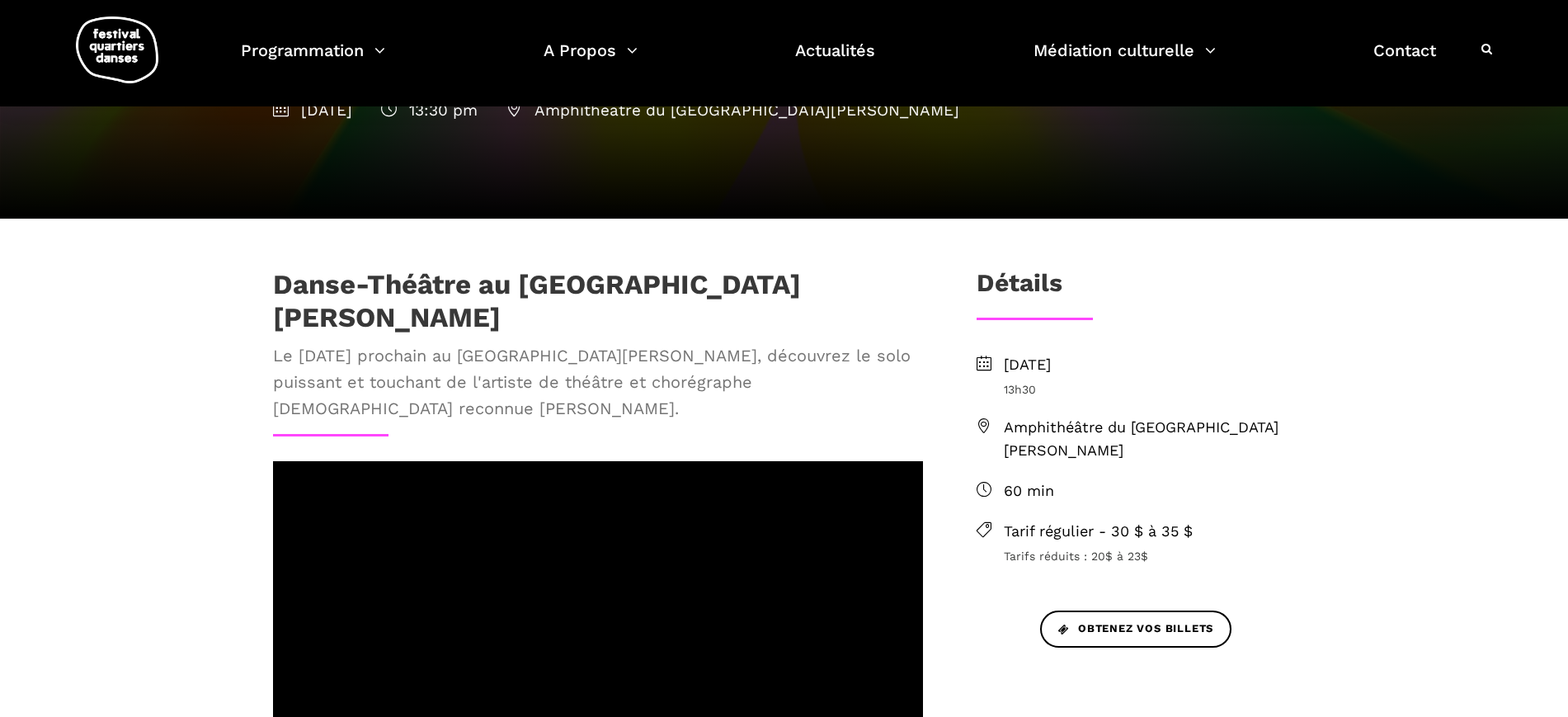
scroll to position [103, 0]
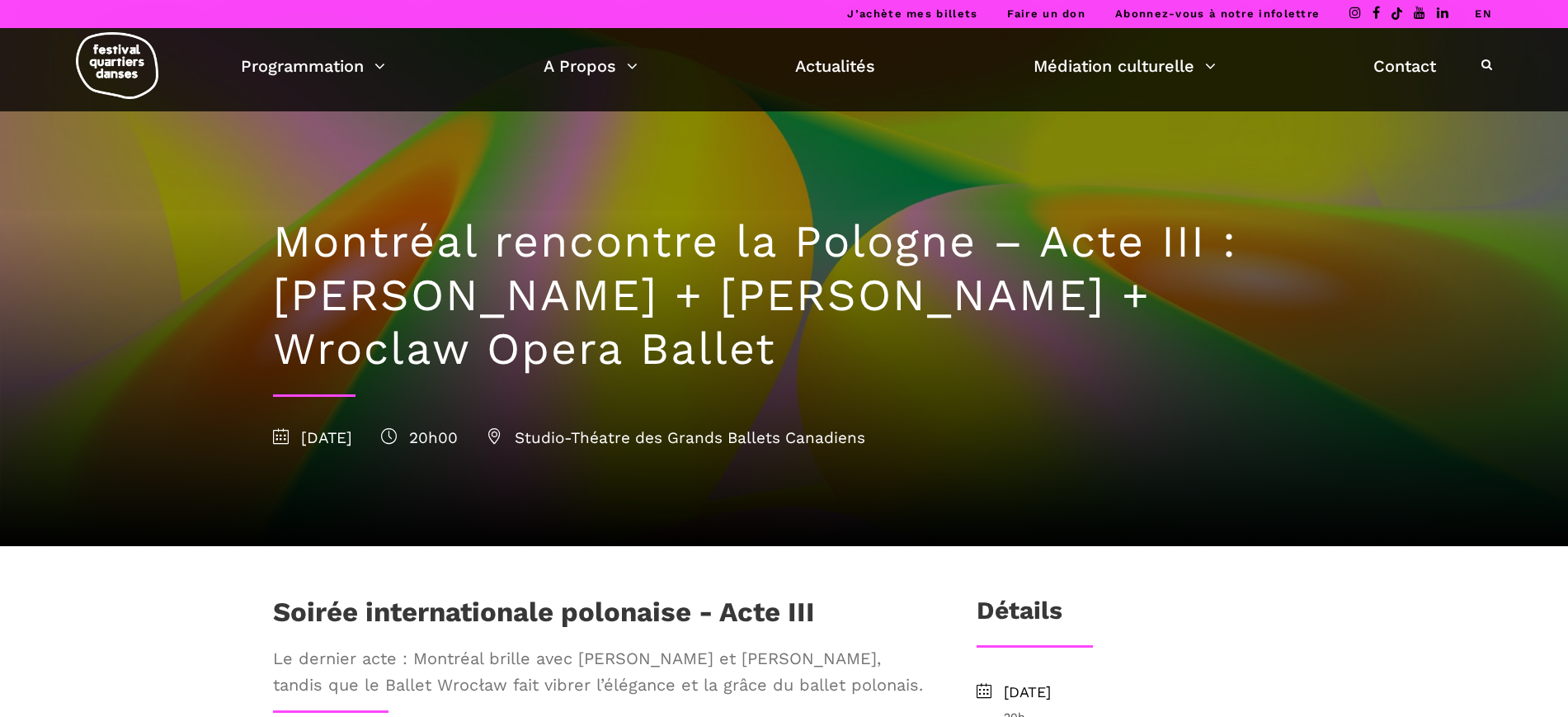
drag, startPoint x: 785, startPoint y: 349, endPoint x: 390, endPoint y: 272, distance: 402.4
click at [387, 272] on h1 "Montréal rencontre la Pologne – Acte III : Hélène Simoneau Danse + Jane Mappin …" at bounding box center [784, 296] width 1023 height 160
click at [395, 274] on h1 "Montréal rencontre la Pologne – Acte III : Hélène Simoneau Danse + Jane Mappin …" at bounding box center [784, 296] width 1023 height 160
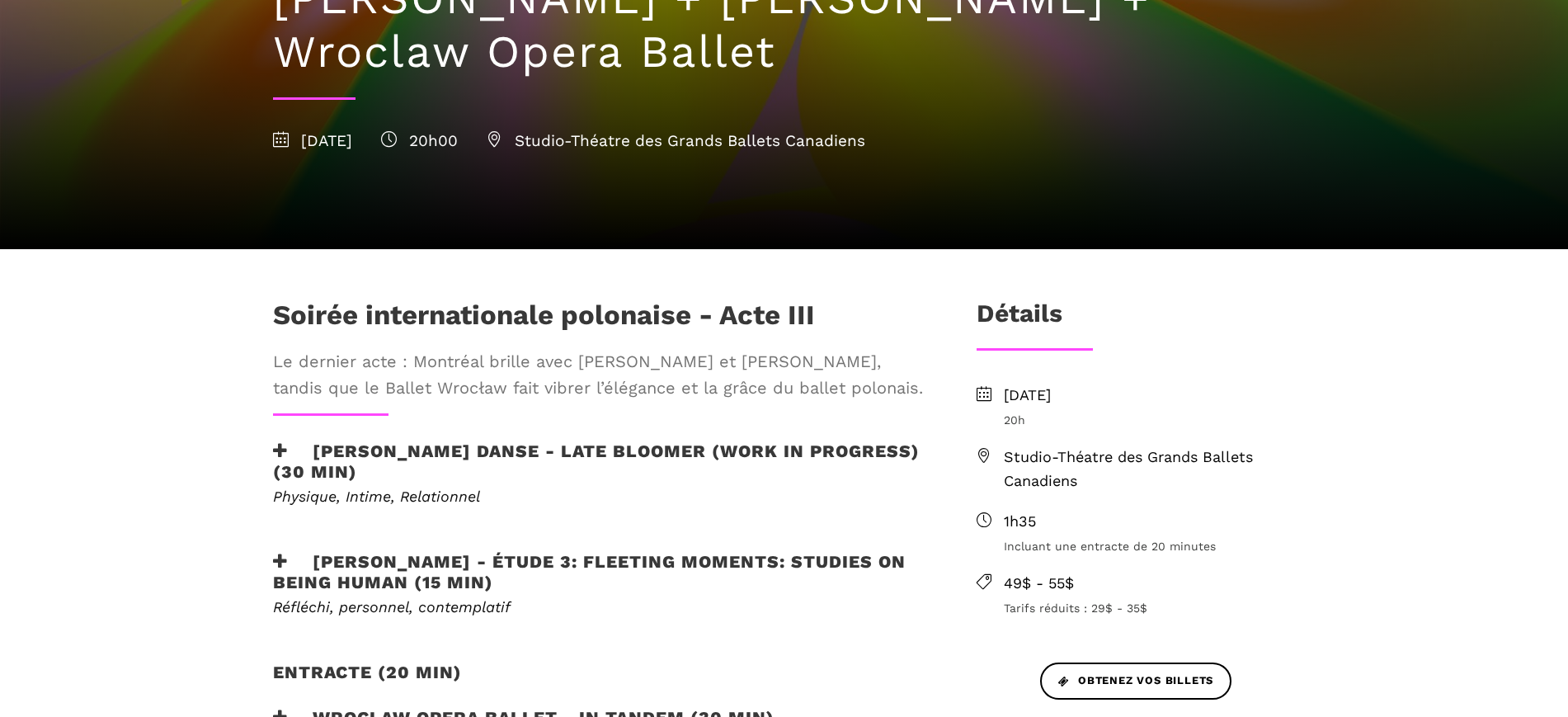
scroll to position [310, 0]
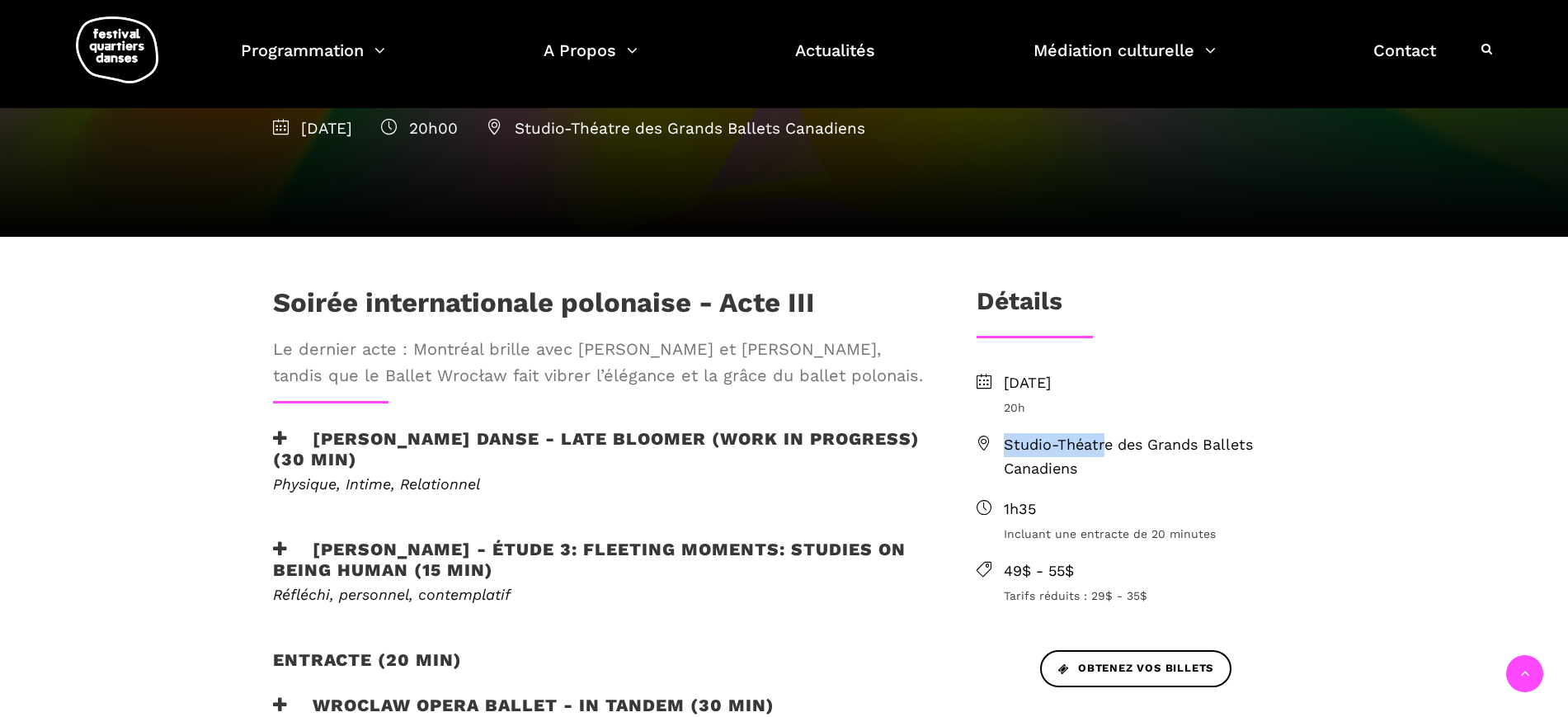
drag, startPoint x: 1069, startPoint y: 446, endPoint x: 1005, endPoint y: 437, distance: 64.6
click at [1005, 437] on span "Studio-Théatre des Grands Ballets Canadiens" at bounding box center [1149, 456] width 292 height 47
click at [1030, 442] on span "Studio-Théatre des Grands Ballets Canadiens" at bounding box center [1149, 456] width 292 height 47
drag, startPoint x: 1125, startPoint y: 469, endPoint x: 1003, endPoint y: 441, distance: 125.2
click at [1004, 441] on span "Studio-Théatre des Grands Ballets Canadiens" at bounding box center [1149, 456] width 292 height 47
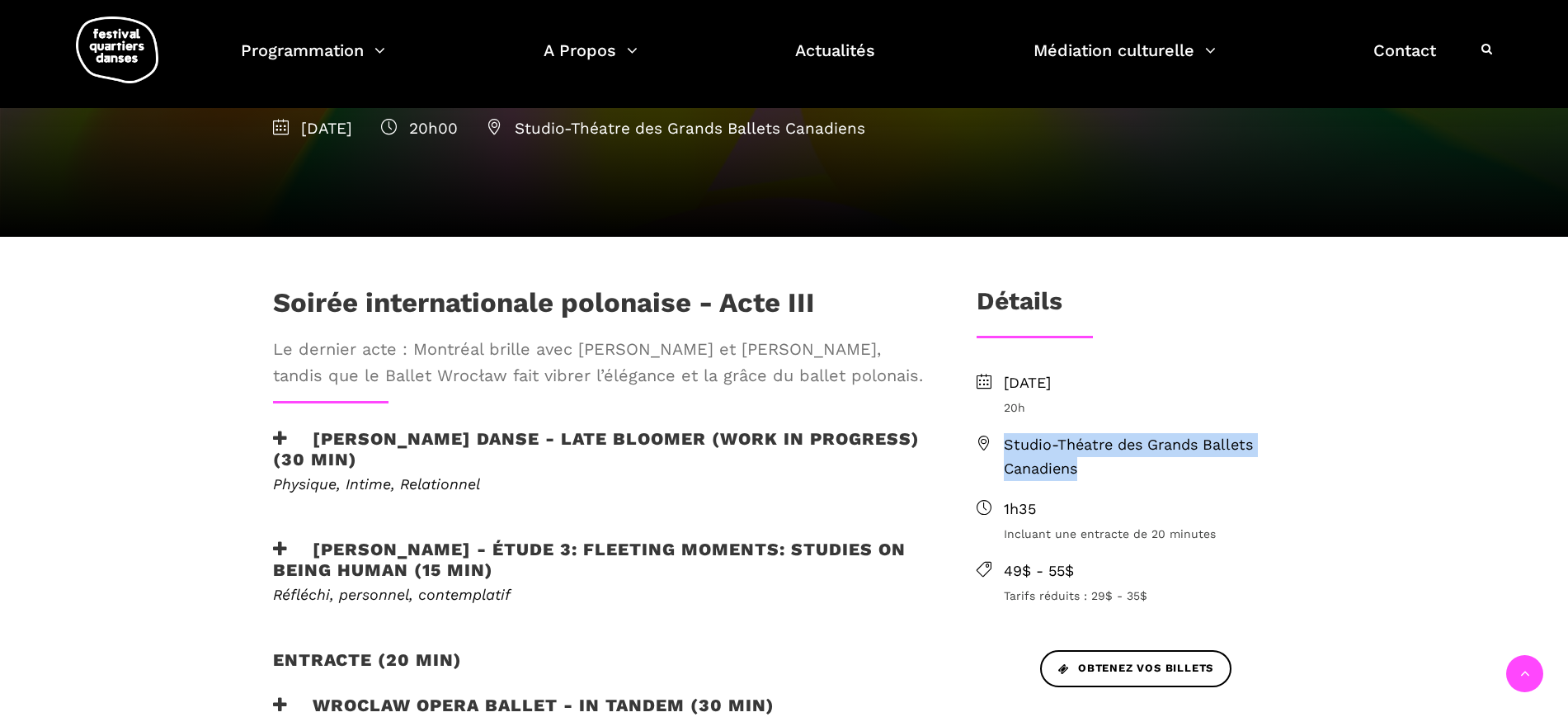
copy span "Studio-Théatre des Grands Ballets Canadiens"
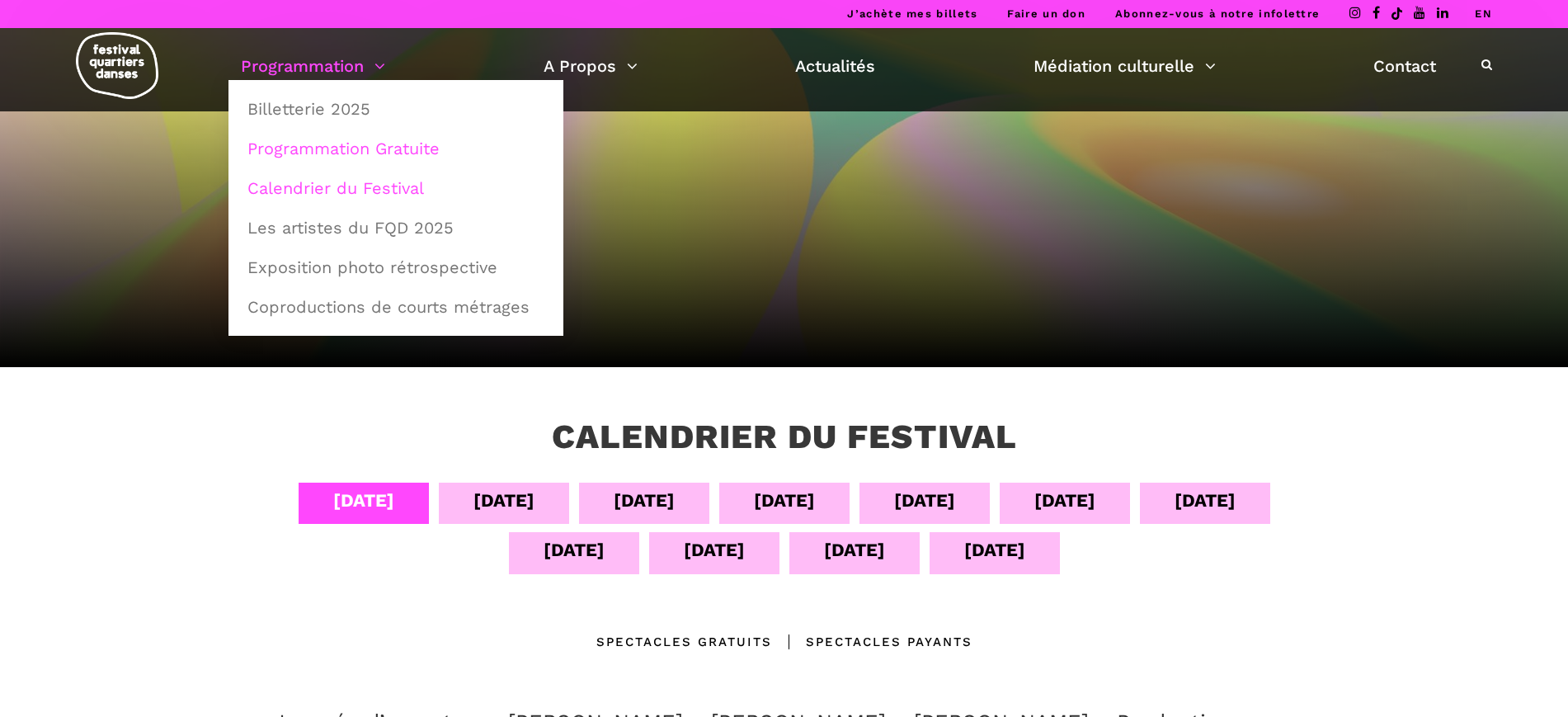
click at [309, 145] on link "Programmation Gratuite" at bounding box center [395, 149] width 317 height 38
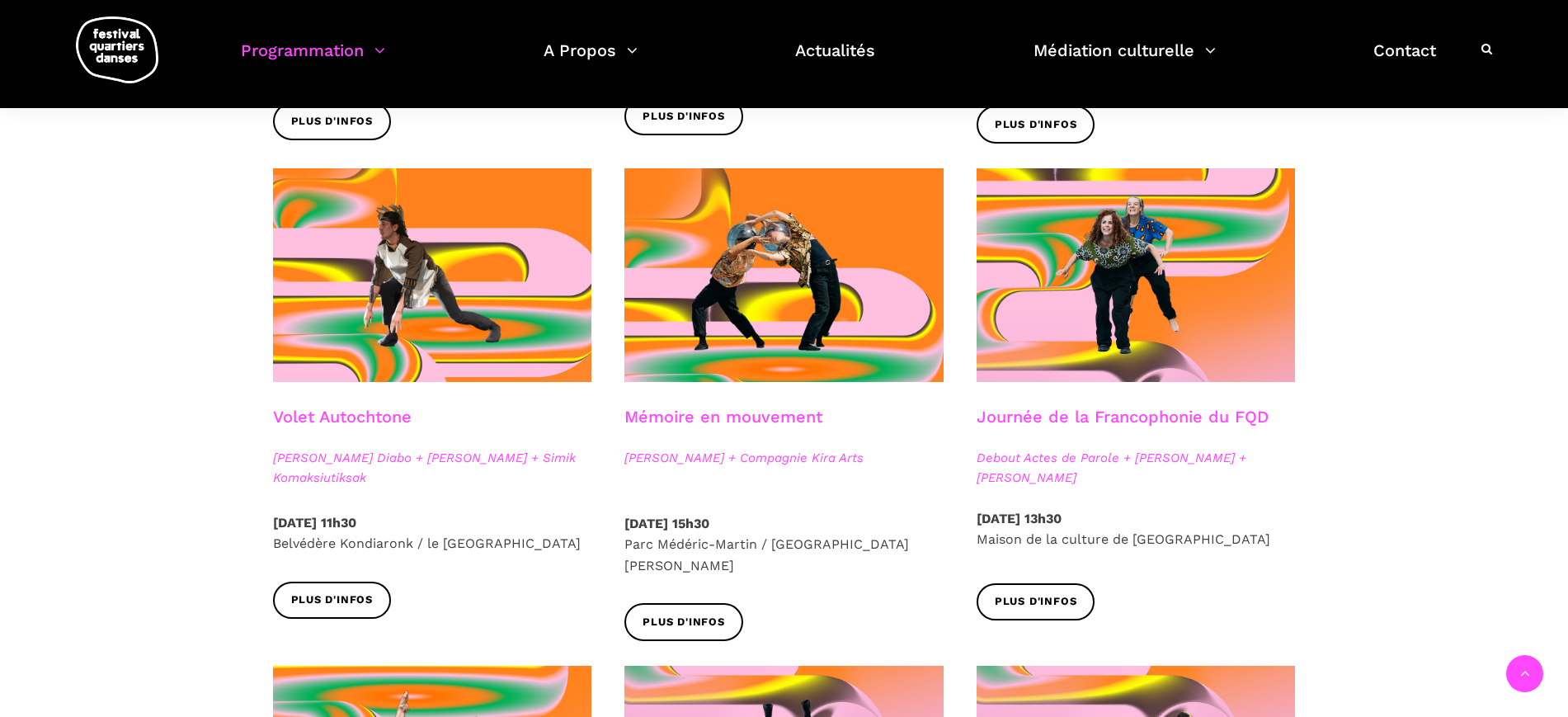
scroll to position [1651, 0]
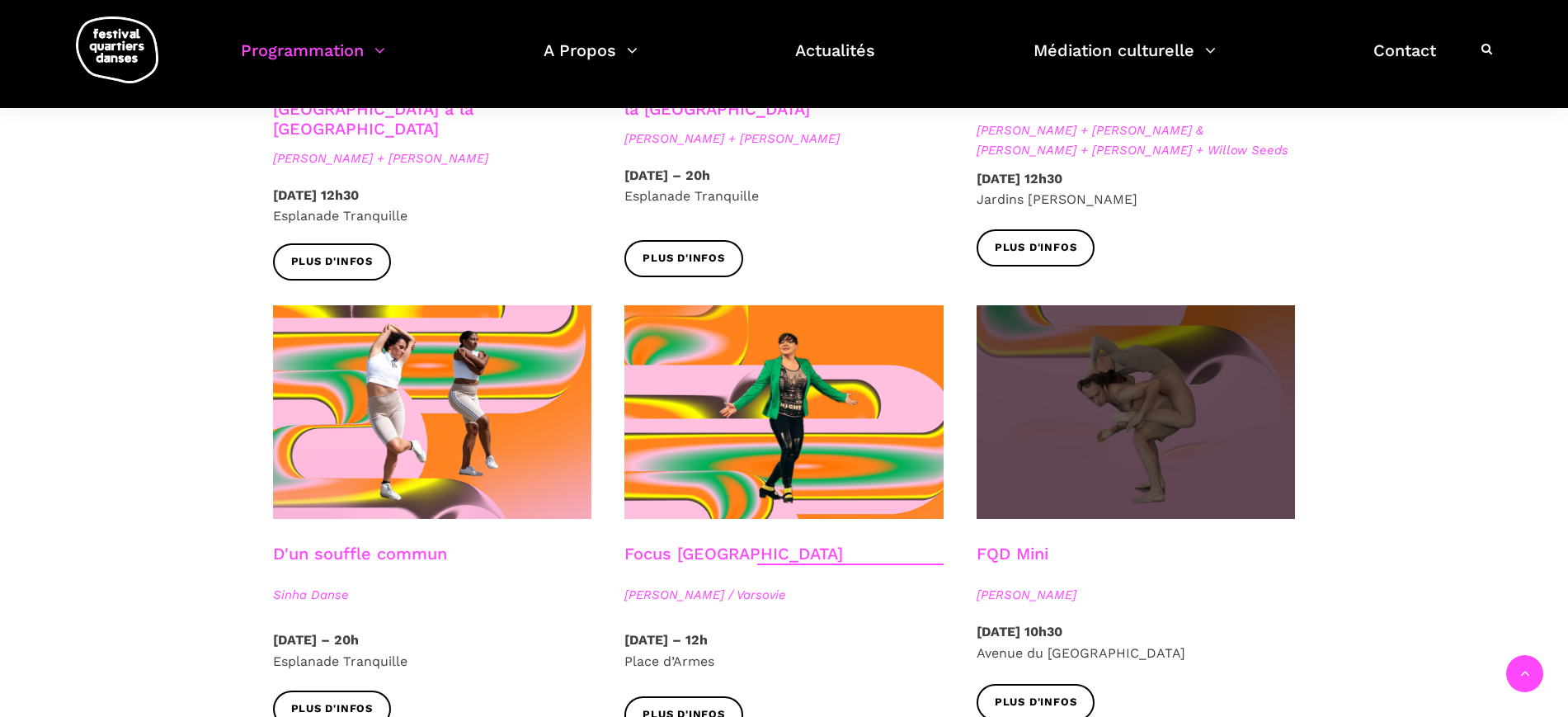
click at [1094, 474] on span at bounding box center [1135, 412] width 319 height 214
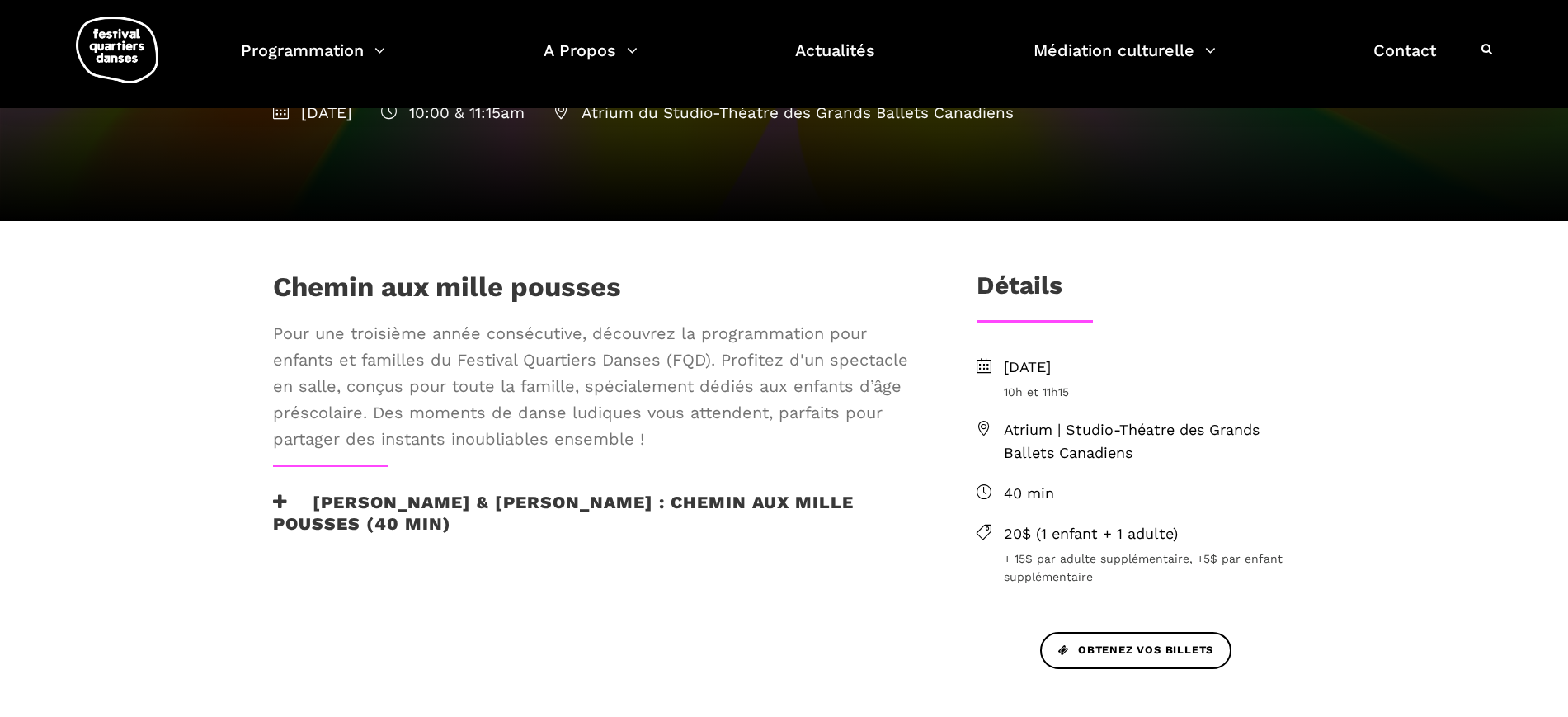
scroll to position [207, 0]
